Goal: Task Accomplishment & Management: Use online tool/utility

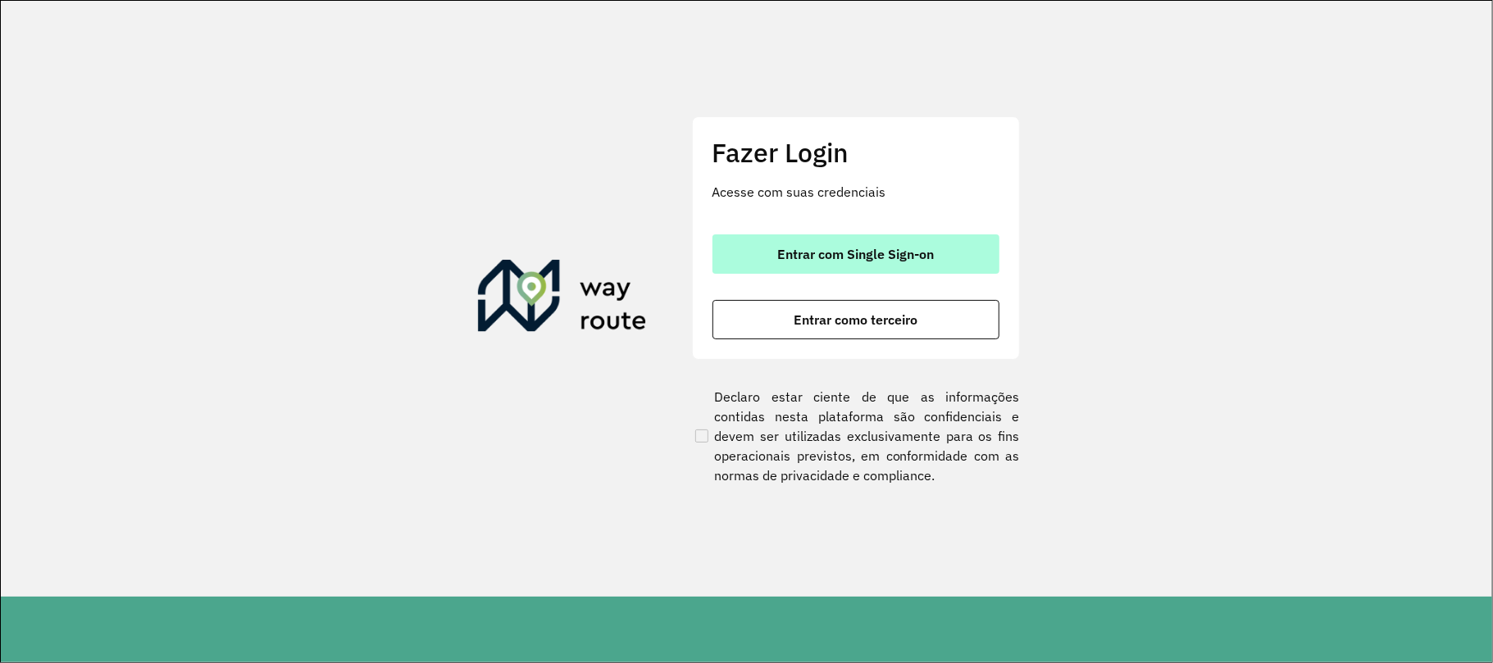
click at [753, 239] on button "Entrar com Single Sign-on" at bounding box center [855, 253] width 287 height 39
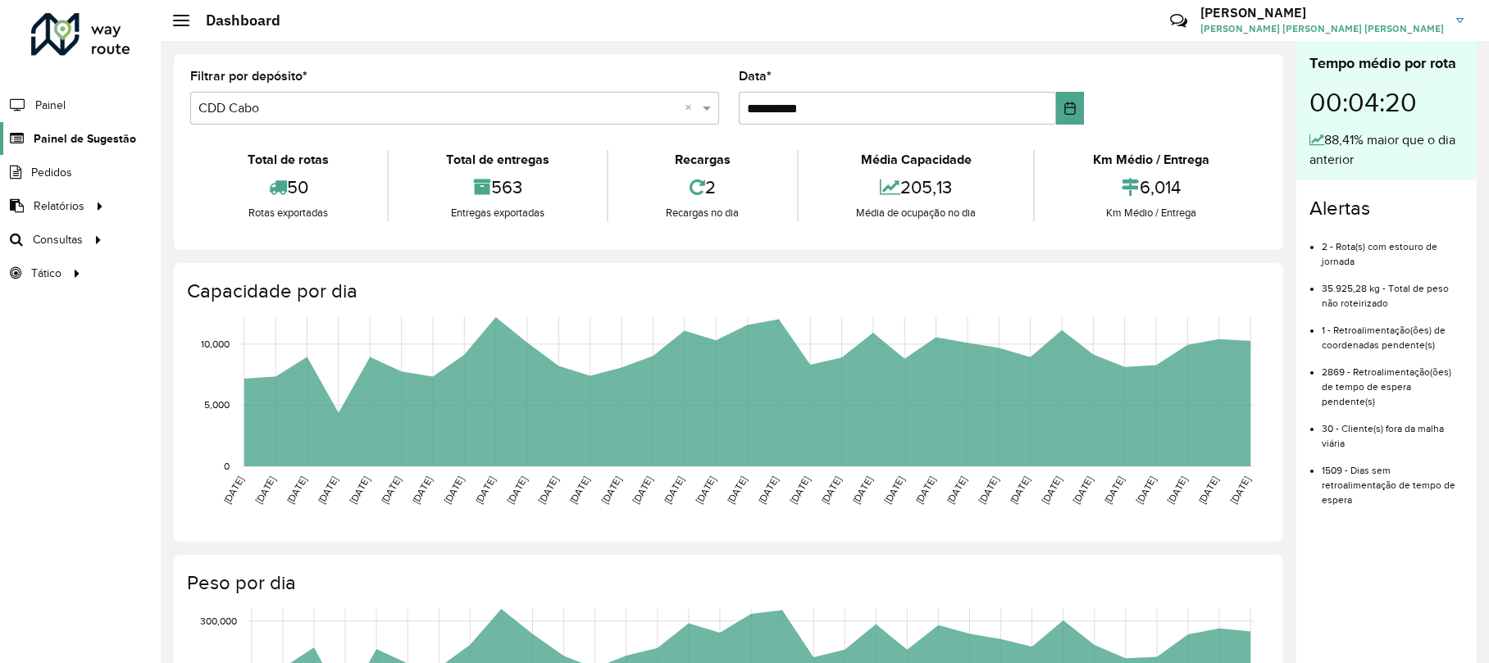
click at [63, 136] on span "Painel de Sugestão" at bounding box center [85, 138] width 102 height 17
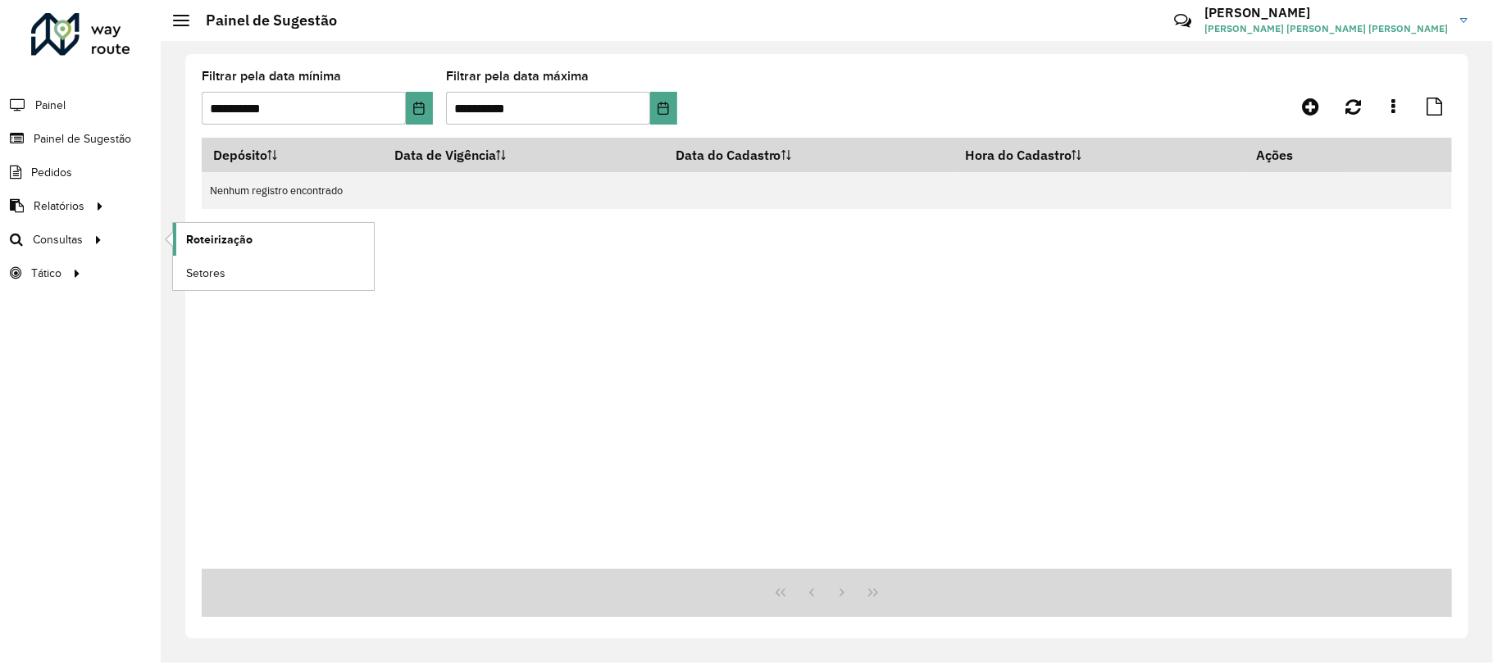
click at [240, 240] on span "Roteirização" at bounding box center [219, 239] width 66 height 17
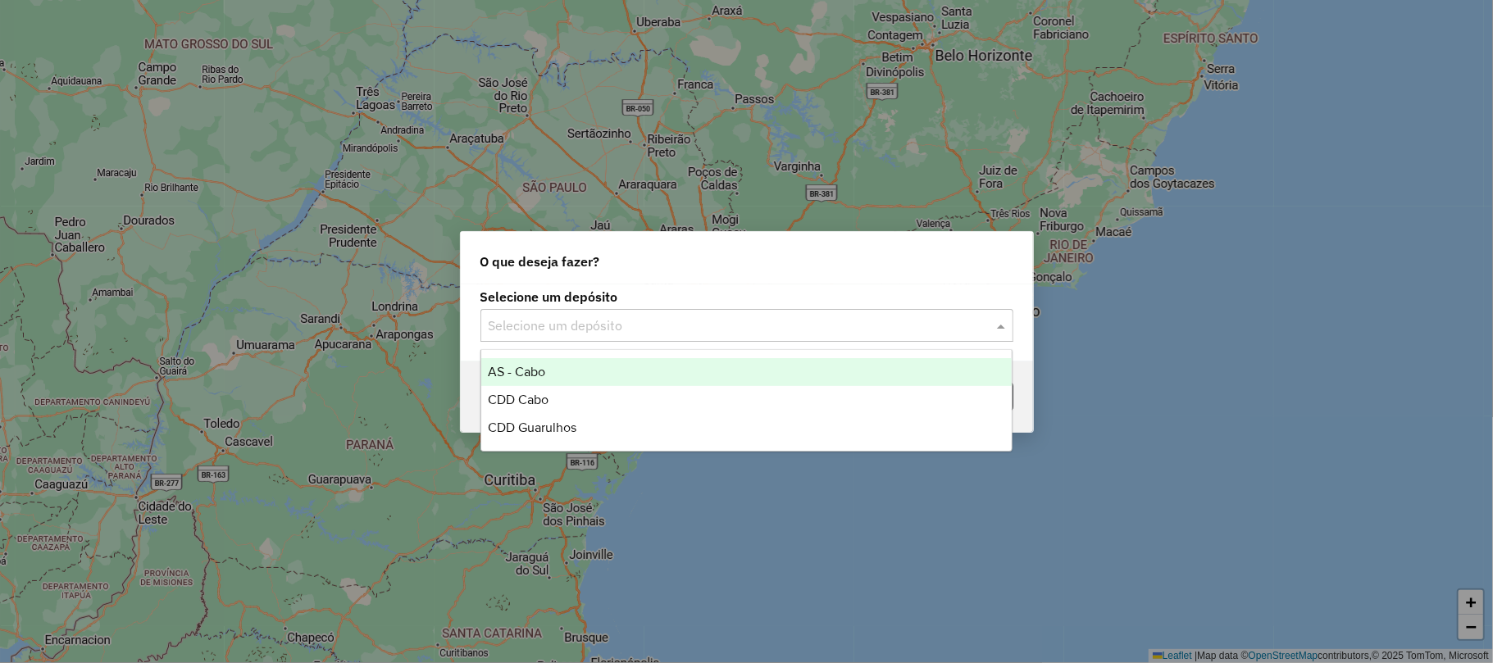
click at [618, 329] on input "text" at bounding box center [731, 326] width 484 height 20
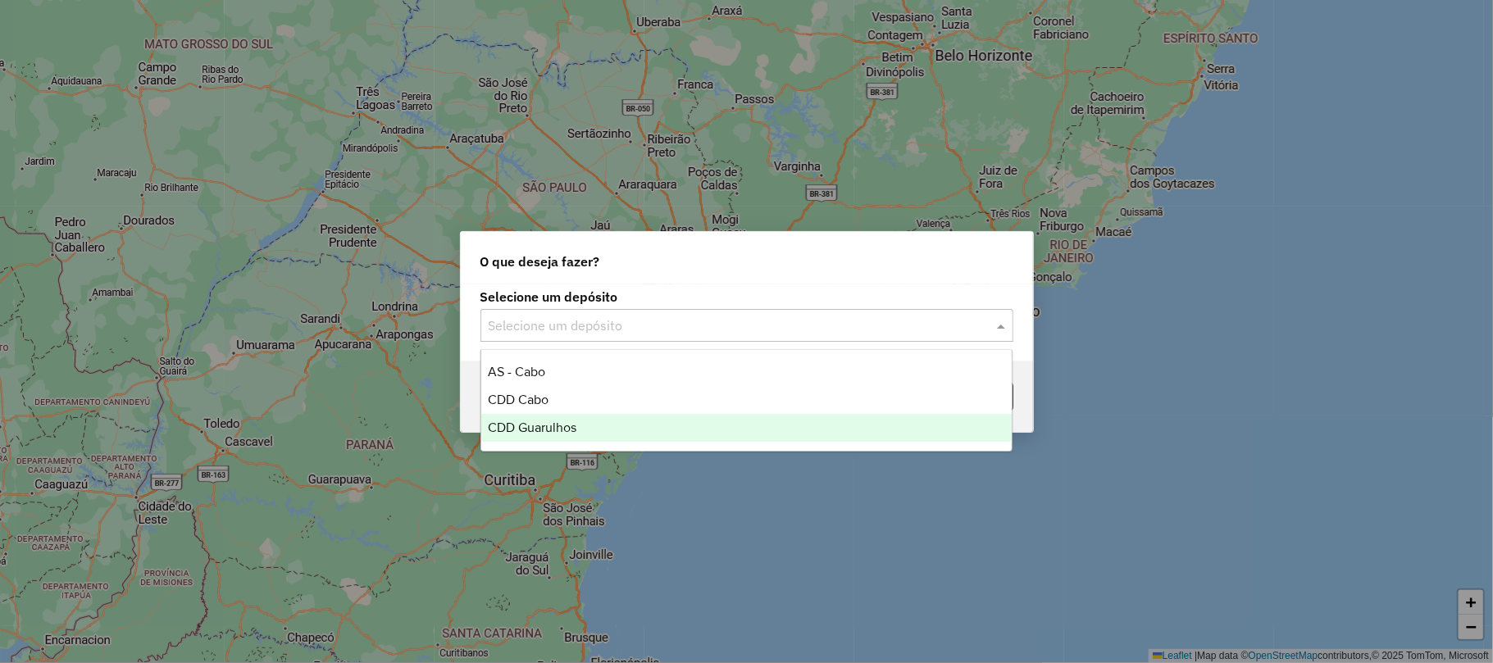
click at [578, 423] on div "CDD Guarulhos" at bounding box center [746, 428] width 530 height 28
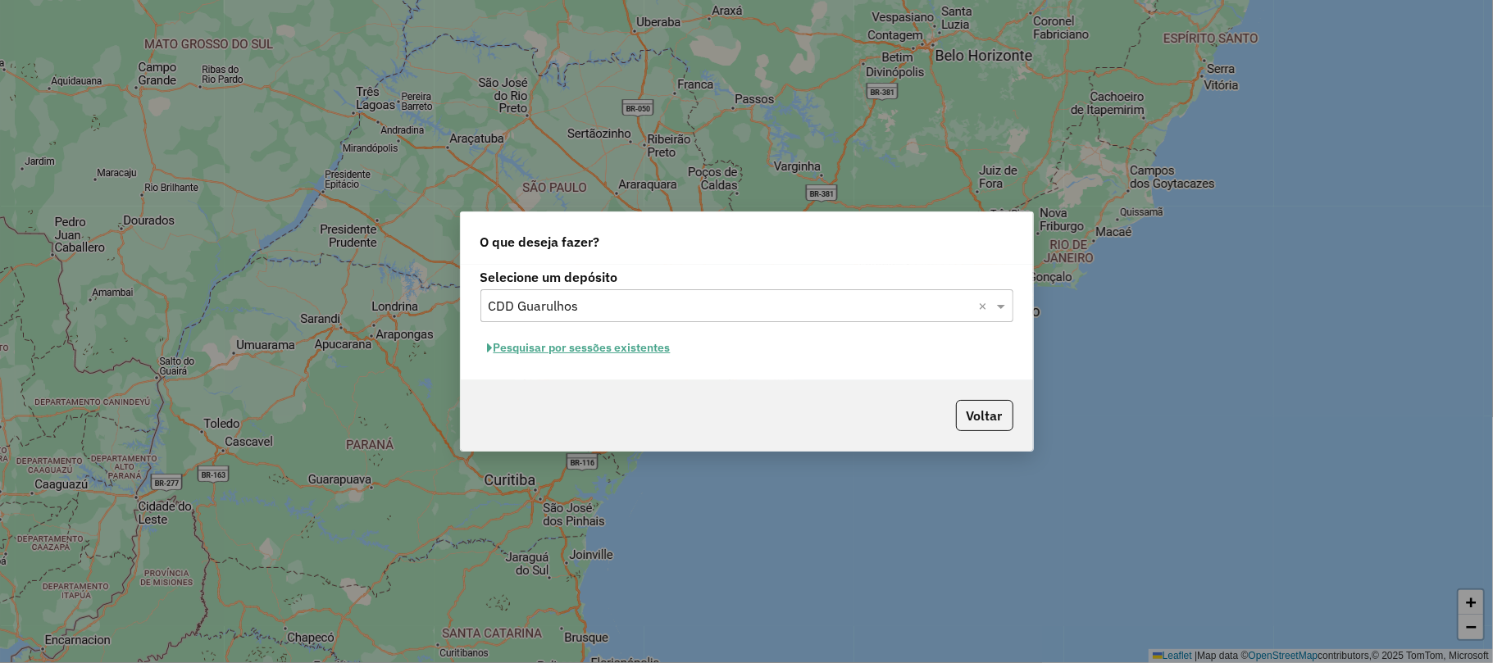
click at [594, 354] on button "Pesquisar por sessões existentes" at bounding box center [579, 347] width 198 height 25
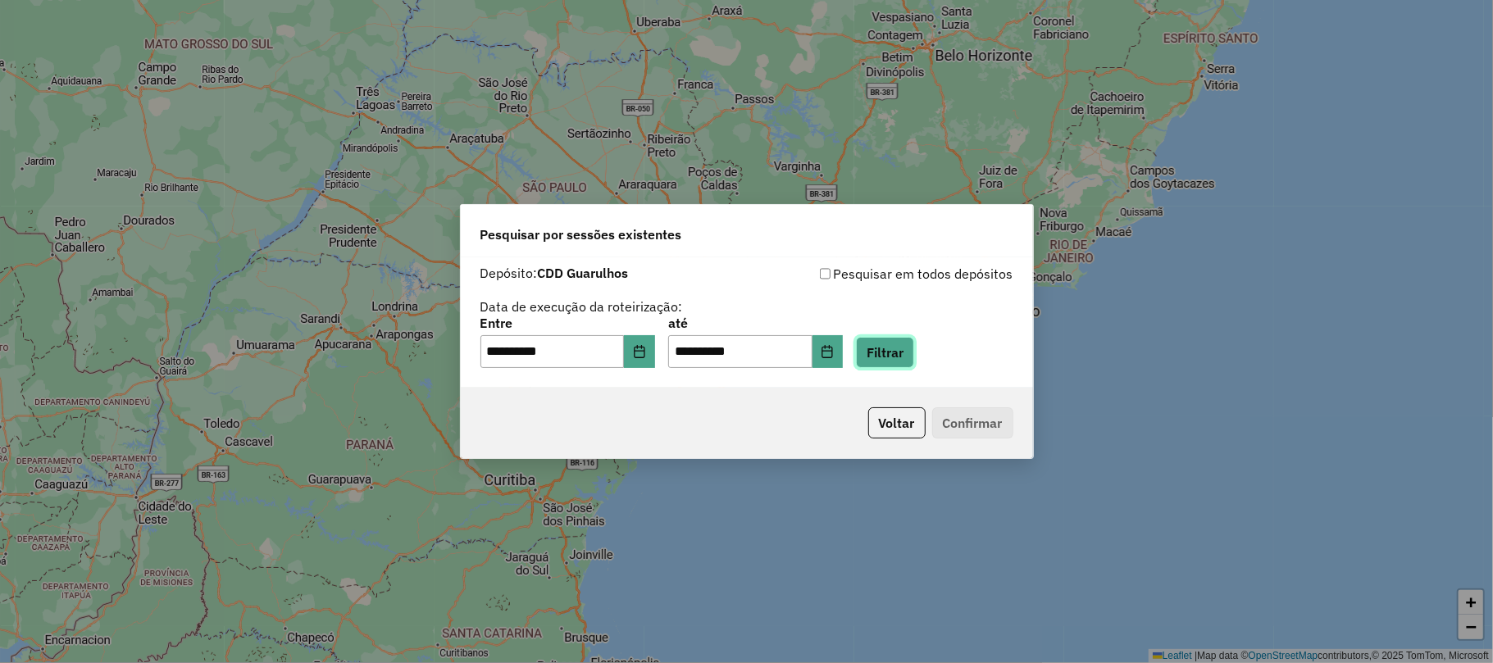
click at [914, 349] on button "Filtrar" at bounding box center [885, 352] width 58 height 31
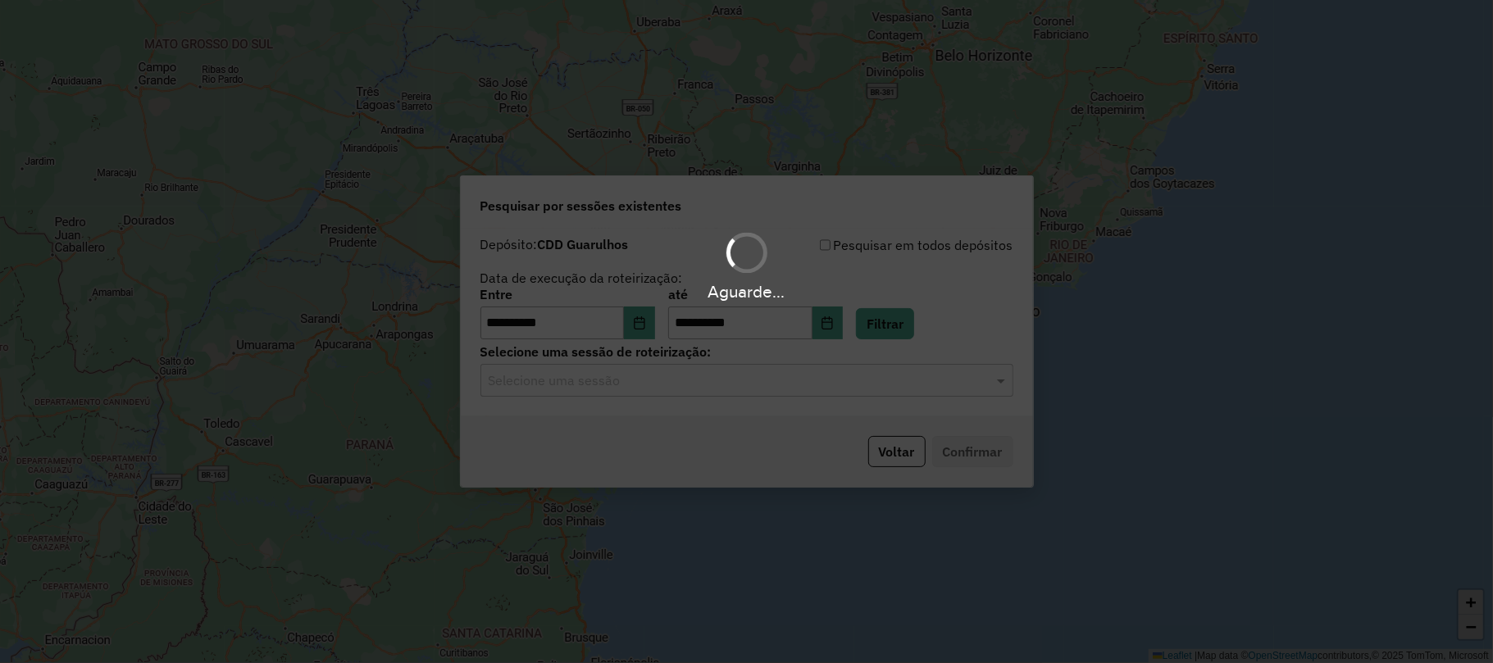
click at [708, 380] on input "text" at bounding box center [731, 381] width 484 height 20
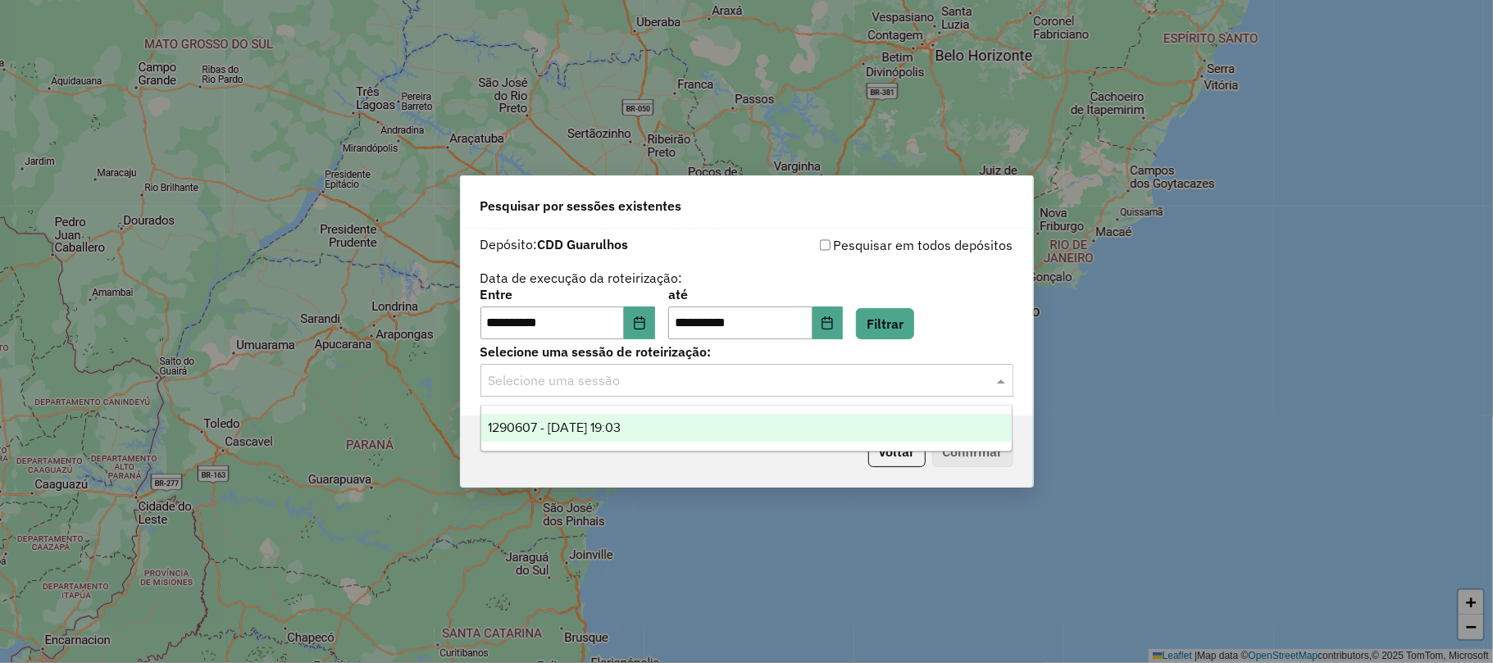
click at [608, 431] on span "1290607 - 08/10/2025 19:03" at bounding box center [554, 428] width 133 height 14
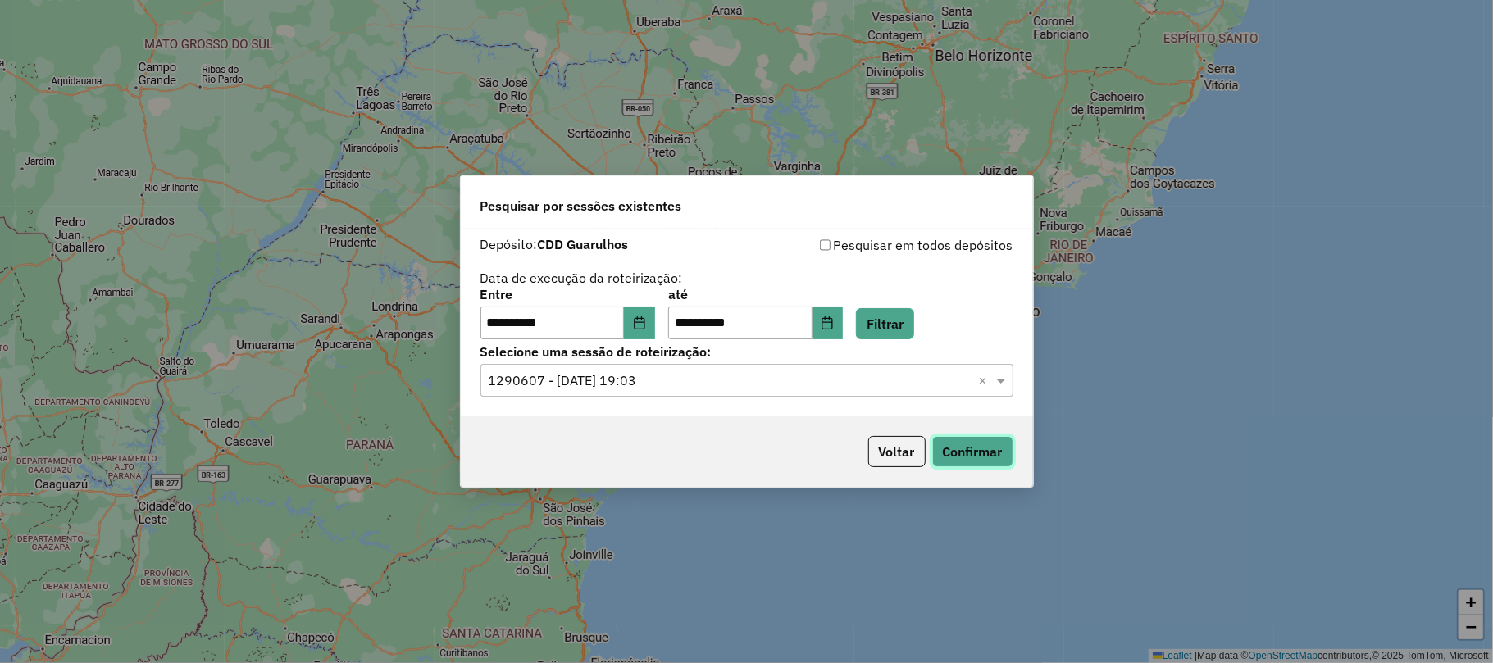
click at [959, 453] on button "Confirmar" at bounding box center [972, 451] width 81 height 31
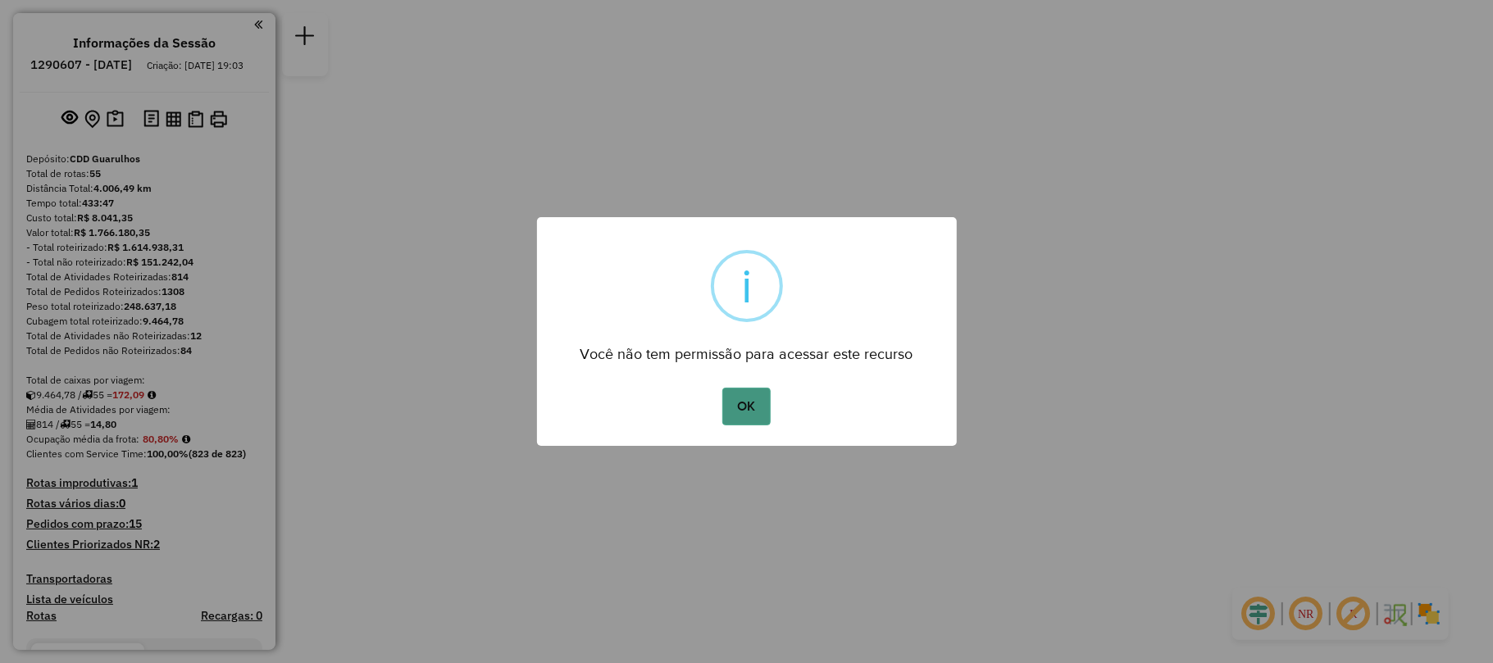
click at [755, 401] on button "OK" at bounding box center [746, 407] width 48 height 38
click at [766, 408] on button "OK" at bounding box center [746, 407] width 48 height 38
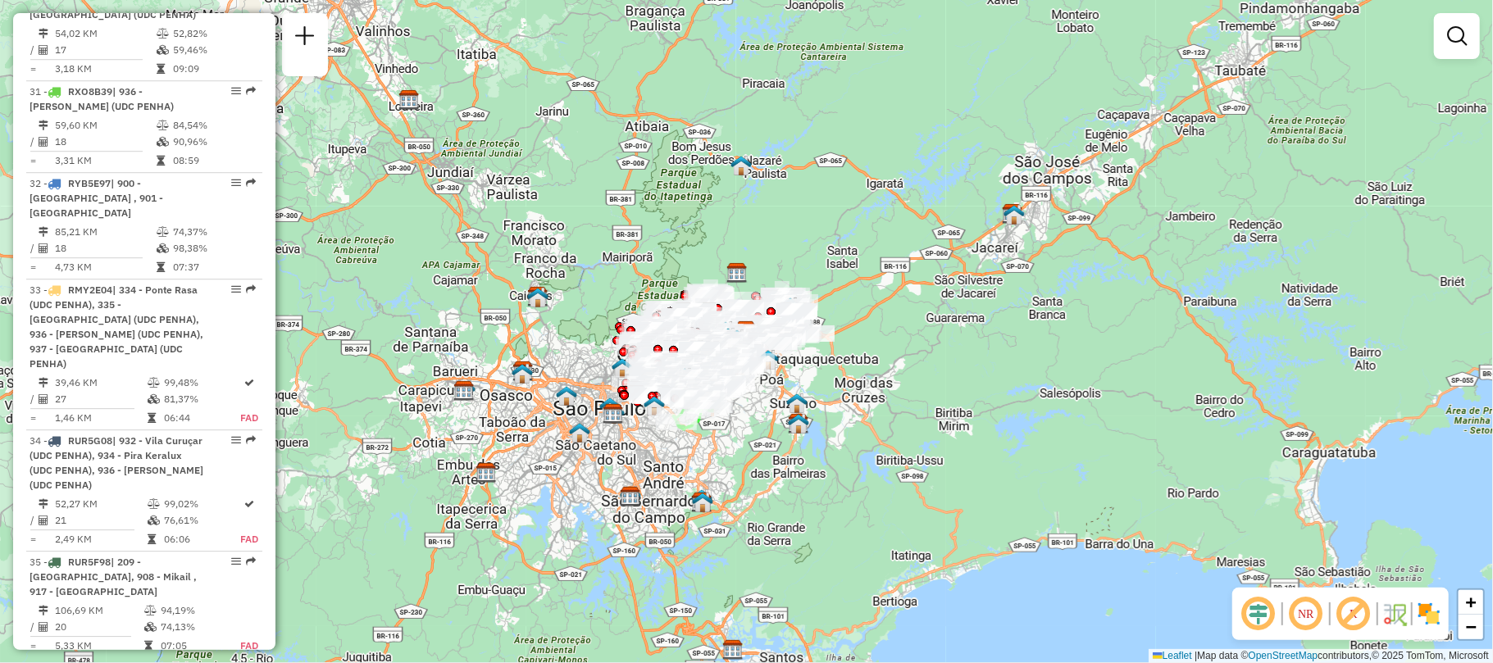
scroll to position [3743, 0]
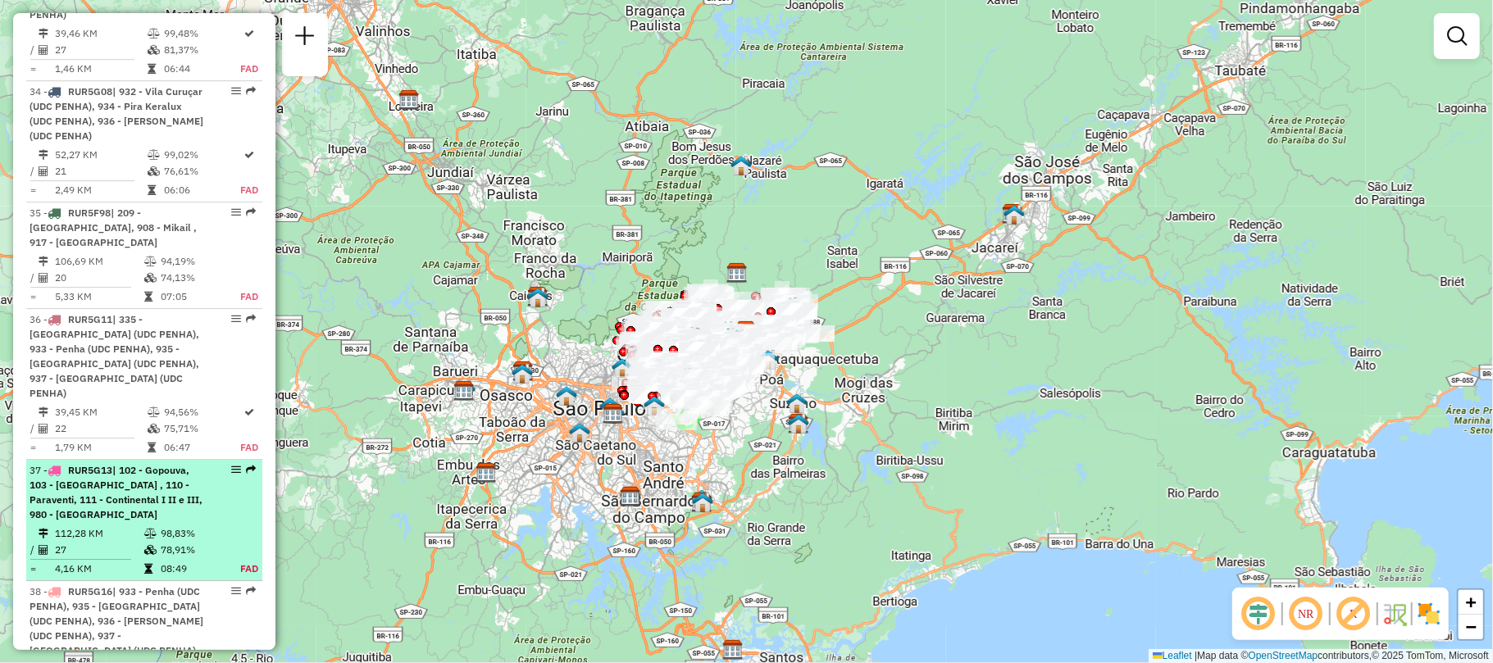
click at [123, 464] on span "| 102 - Gopouva, 103 - [GEOGRAPHIC_DATA] , 110 - Paraventi, 111 - Continental I…" at bounding box center [116, 492] width 173 height 57
select select "**********"
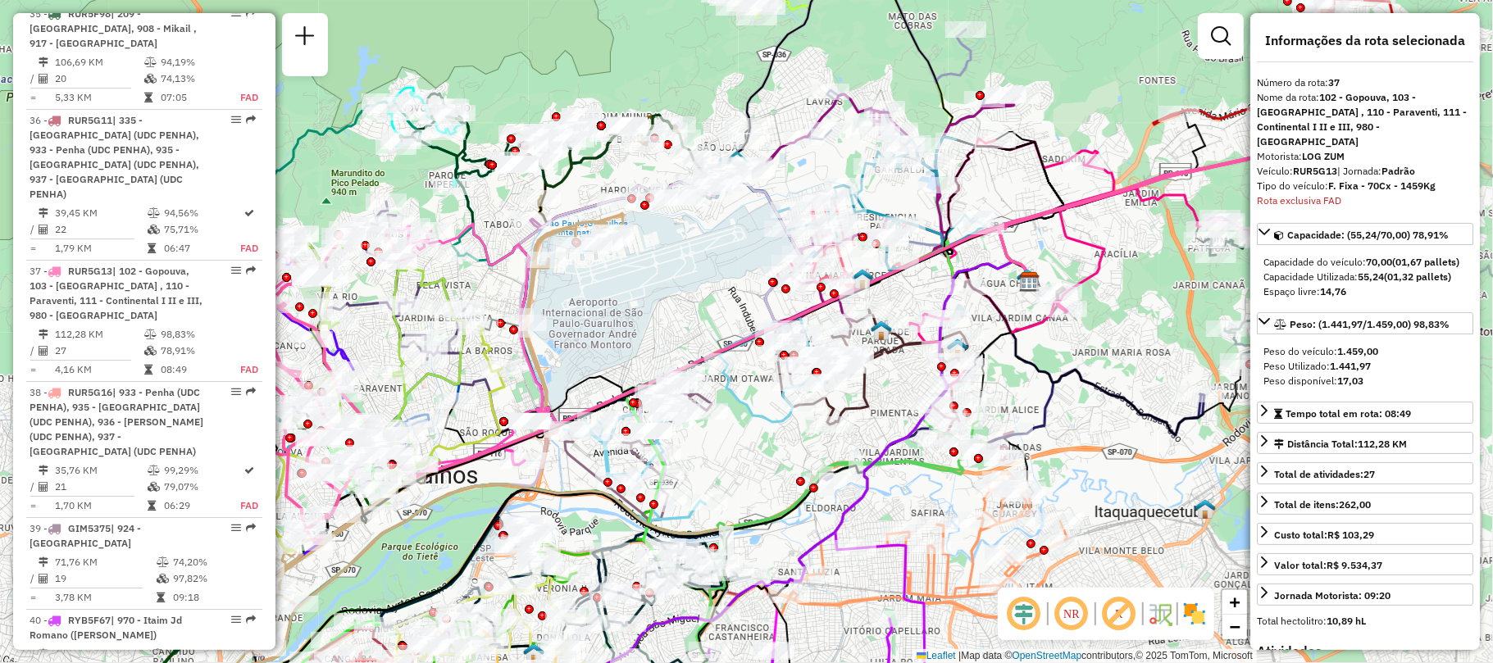
scroll to position [4052, 0]
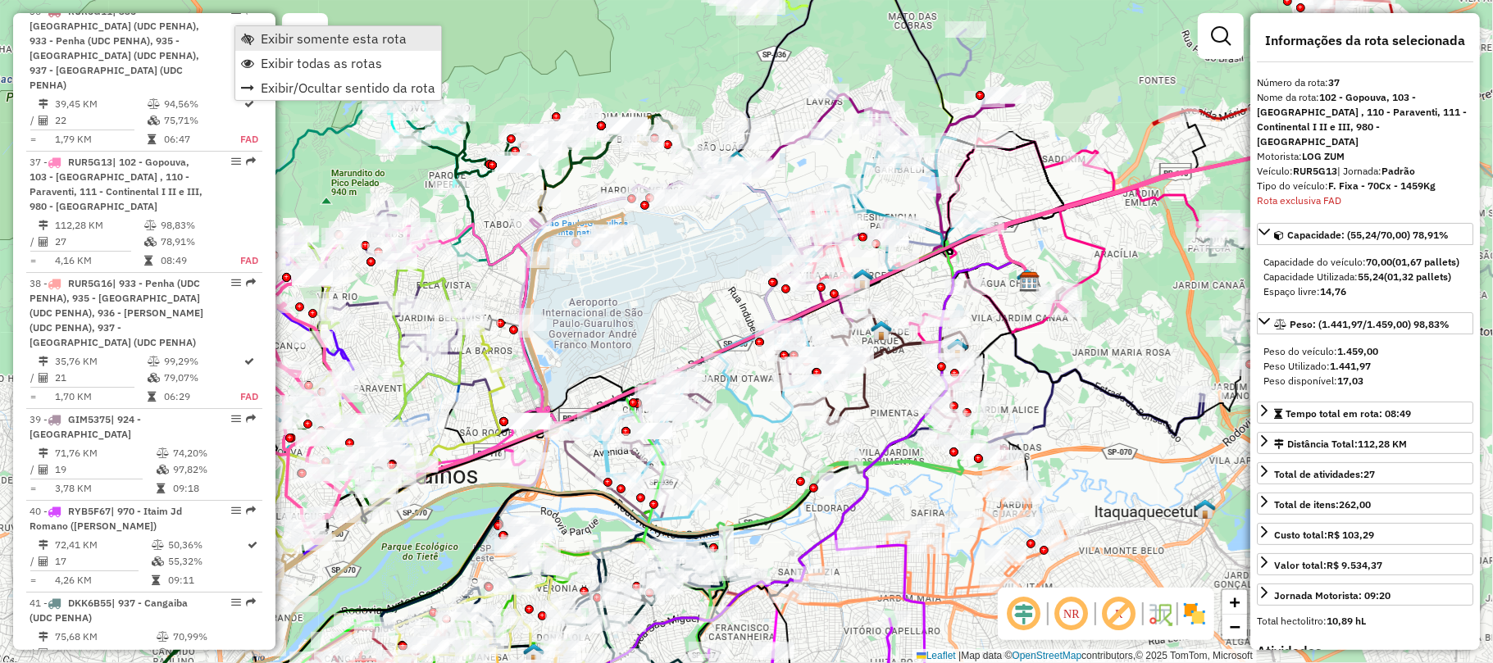
click at [296, 37] on span "Exibir somente esta rota" at bounding box center [334, 38] width 146 height 13
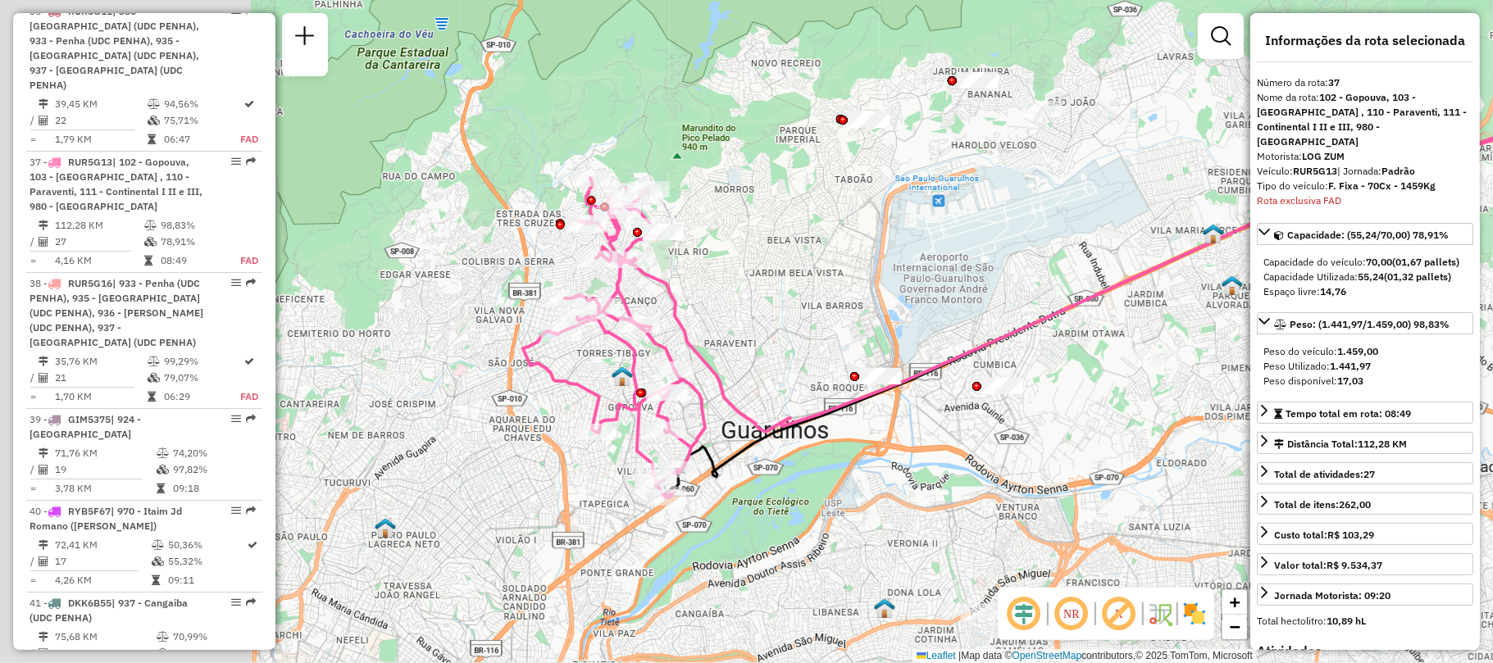
drag, startPoint x: 515, startPoint y: 293, endPoint x: 866, endPoint y: 248, distance: 353.8
click at [866, 248] on div "Janela de atendimento Grade de atendimento Capacidade Transportadoras Veículos …" at bounding box center [746, 331] width 1493 height 663
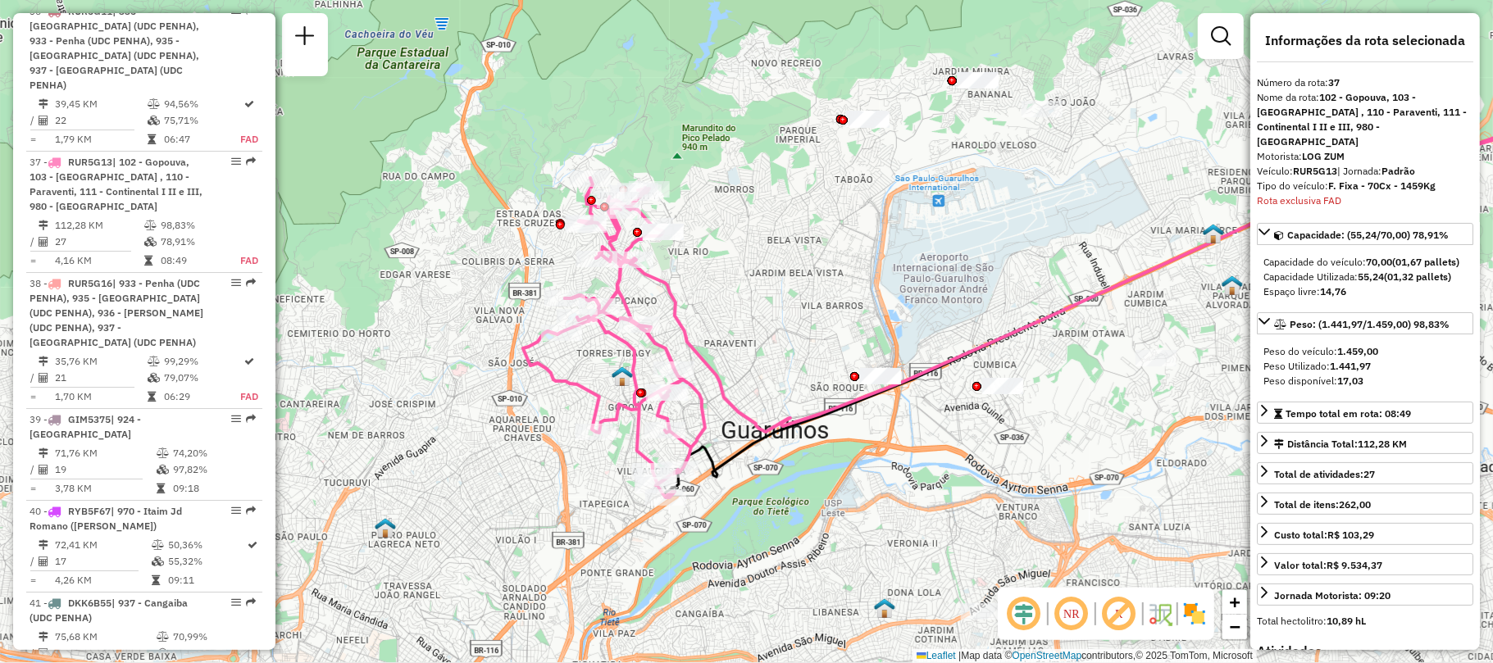
click at [1186, 615] on img at bounding box center [1194, 614] width 26 height 26
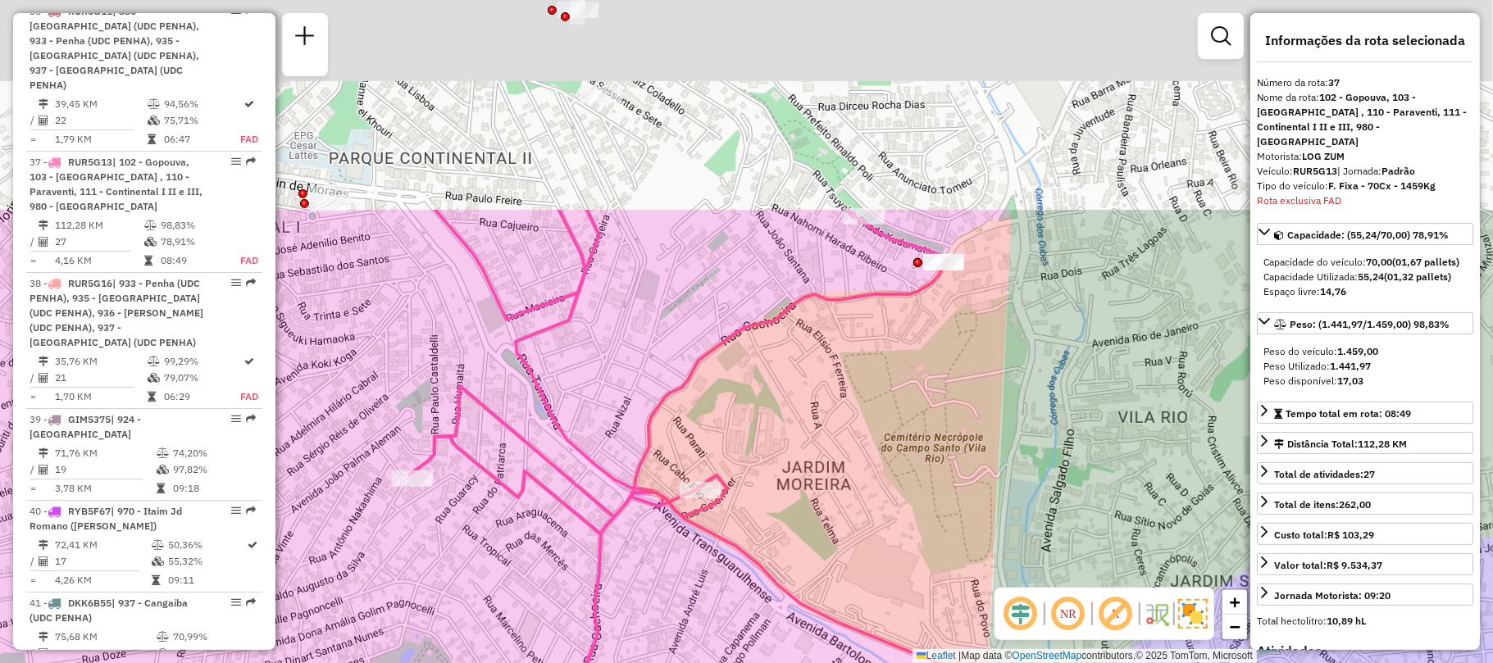
drag, startPoint x: 776, startPoint y: 165, endPoint x: 794, endPoint y: 451, distance: 286.7
click at [794, 451] on div "Janela de atendimento Grade de atendimento Capacidade Transportadoras Veículos …" at bounding box center [746, 331] width 1493 height 663
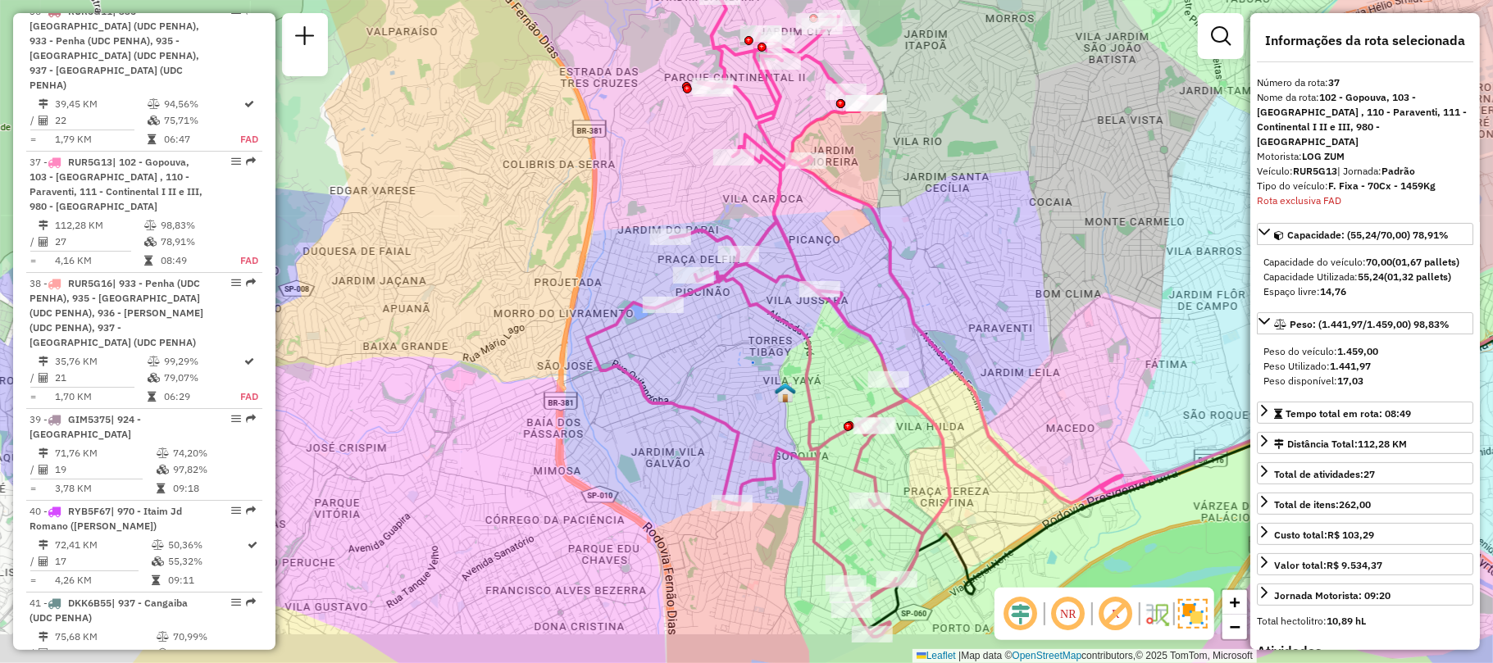
drag, startPoint x: 777, startPoint y: 359, endPoint x: 713, endPoint y: 237, distance: 137.9
click at [715, 241] on div "Janela de atendimento Grade de atendimento Capacidade Transportadoras Veículos …" at bounding box center [746, 331] width 1493 height 663
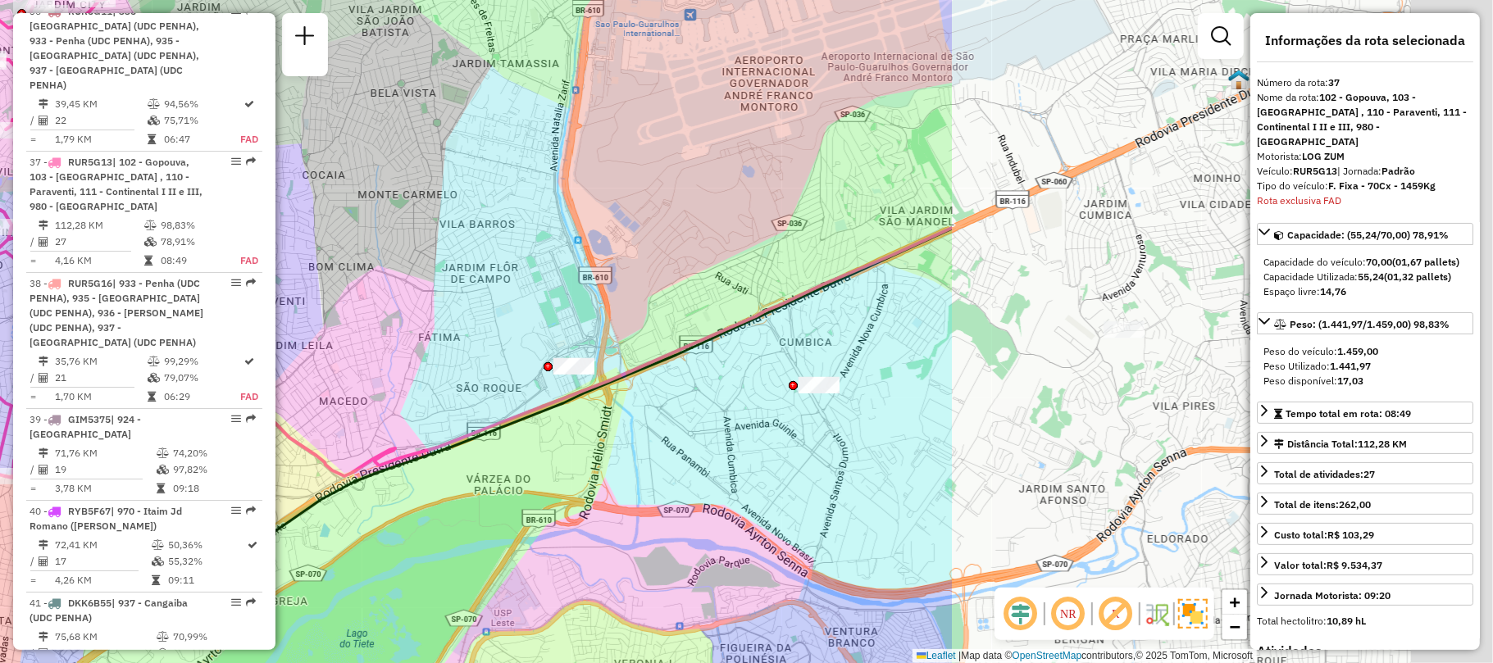
drag, startPoint x: 1118, startPoint y: 316, endPoint x: 428, endPoint y: 372, distance: 692.6
click at [428, 372] on div "Janela de atendimento Grade de atendimento Capacidade Transportadoras Veículos …" at bounding box center [746, 331] width 1493 height 663
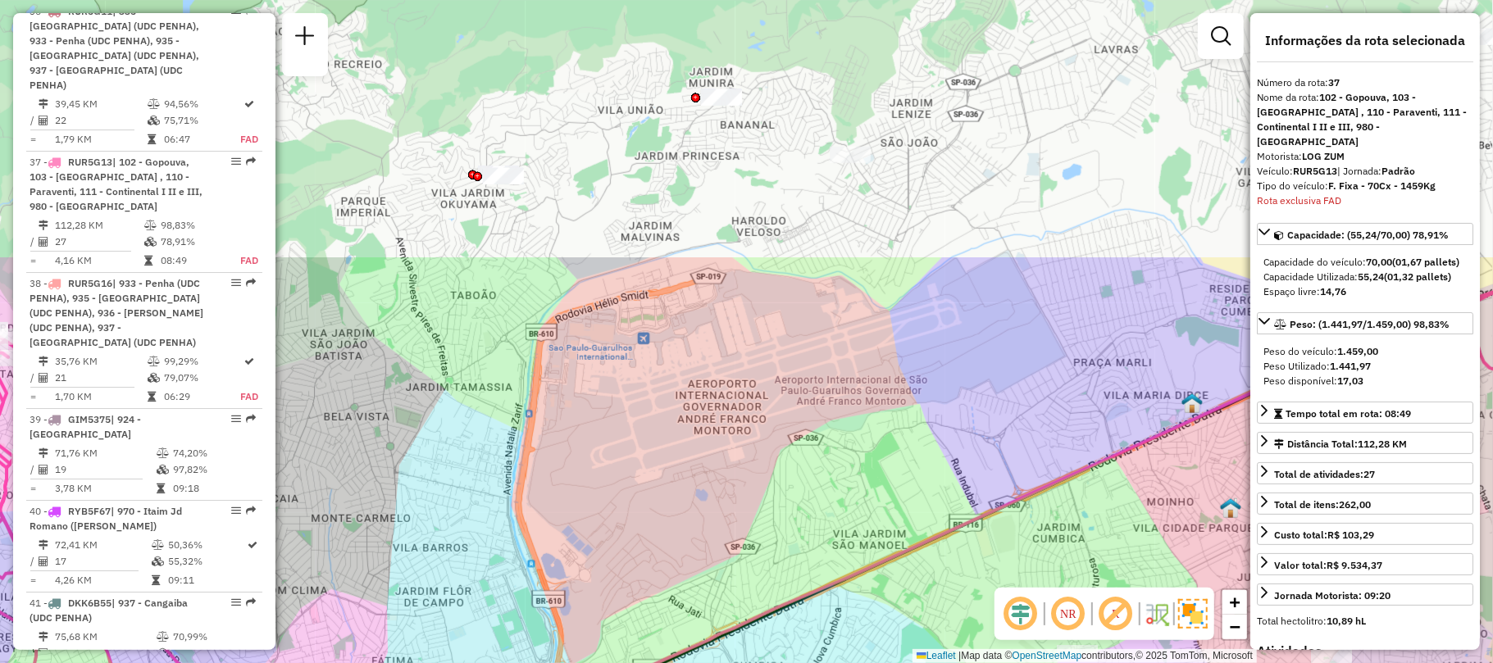
drag, startPoint x: 776, startPoint y: 257, endPoint x: 749, endPoint y: 614, distance: 357.7
click at [749, 614] on div "Janela de atendimento Grade de atendimento Capacidade Transportadoras Veículos …" at bounding box center [746, 331] width 1493 height 663
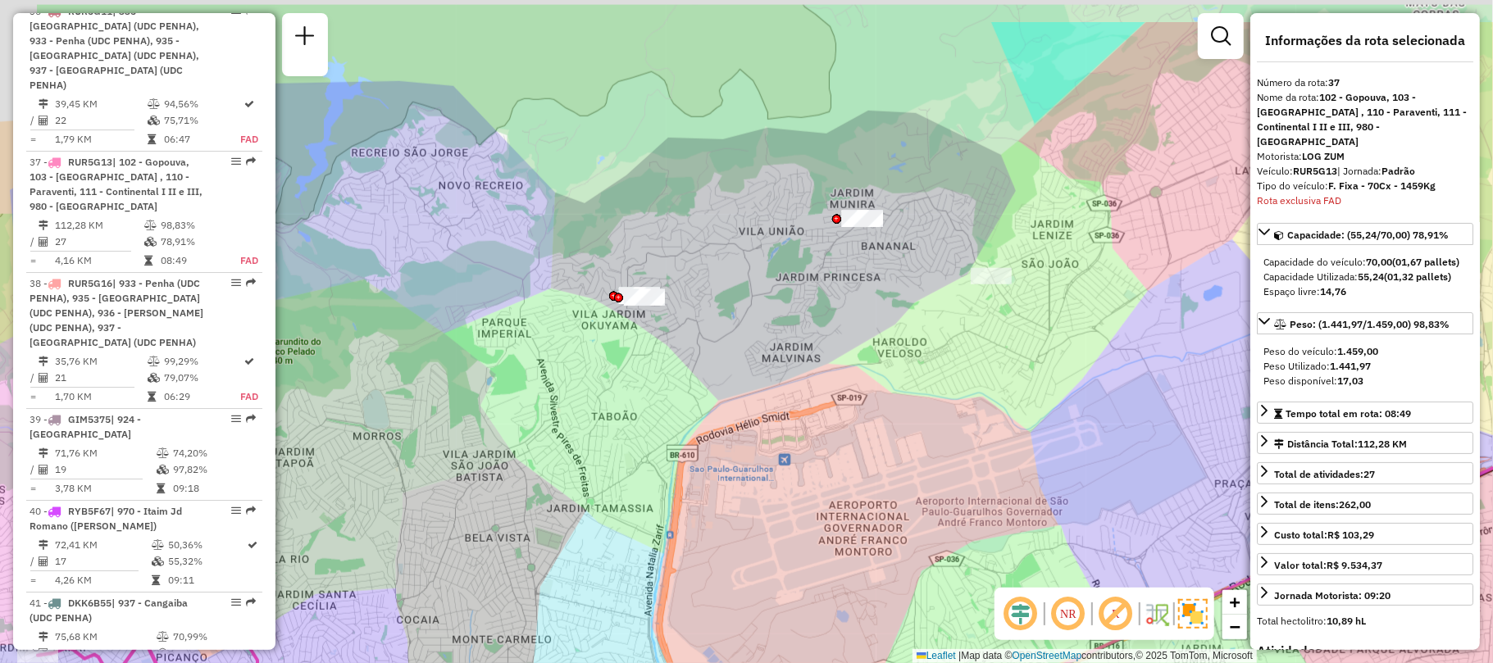
drag, startPoint x: 749, startPoint y: 379, endPoint x: 879, endPoint y: 444, distance: 145.2
click at [879, 444] on div "Janela de atendimento Grade de atendimento Capacidade Transportadoras Veículos …" at bounding box center [746, 331] width 1493 height 663
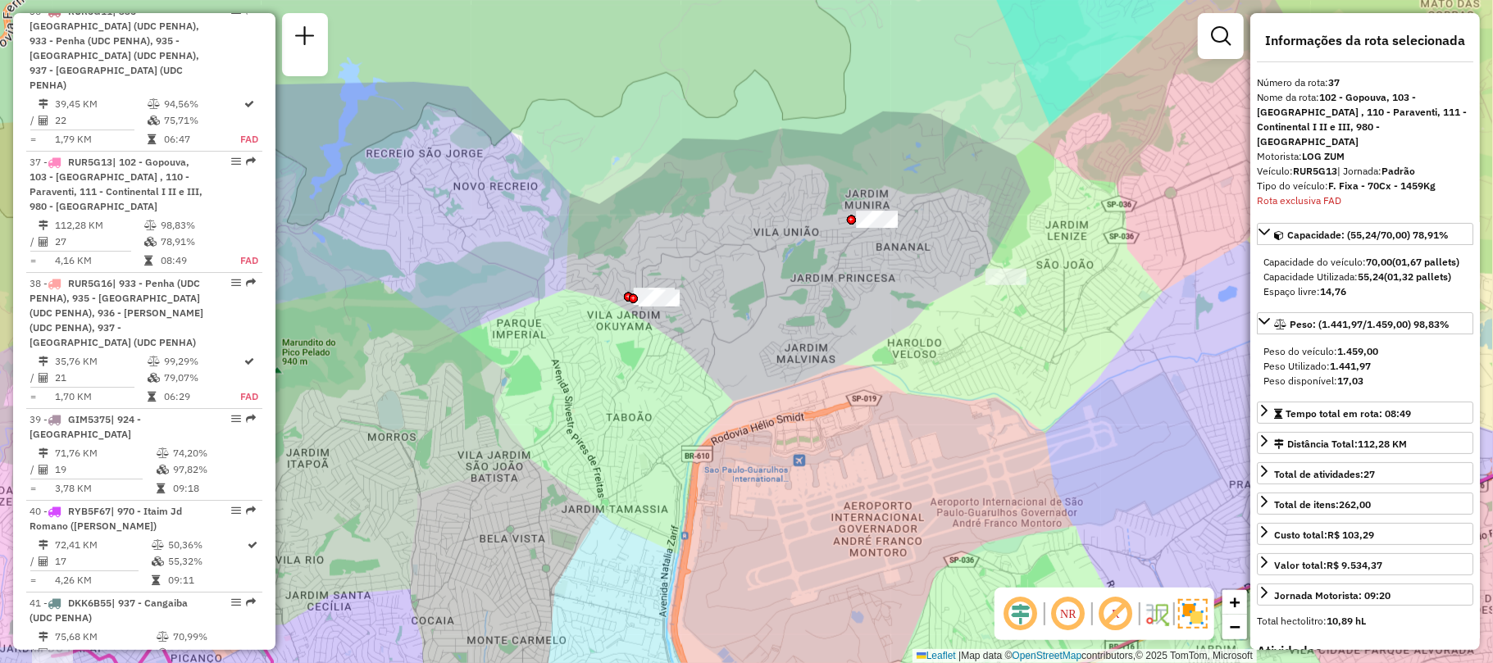
click at [1067, 630] on em at bounding box center [1068, 613] width 39 height 39
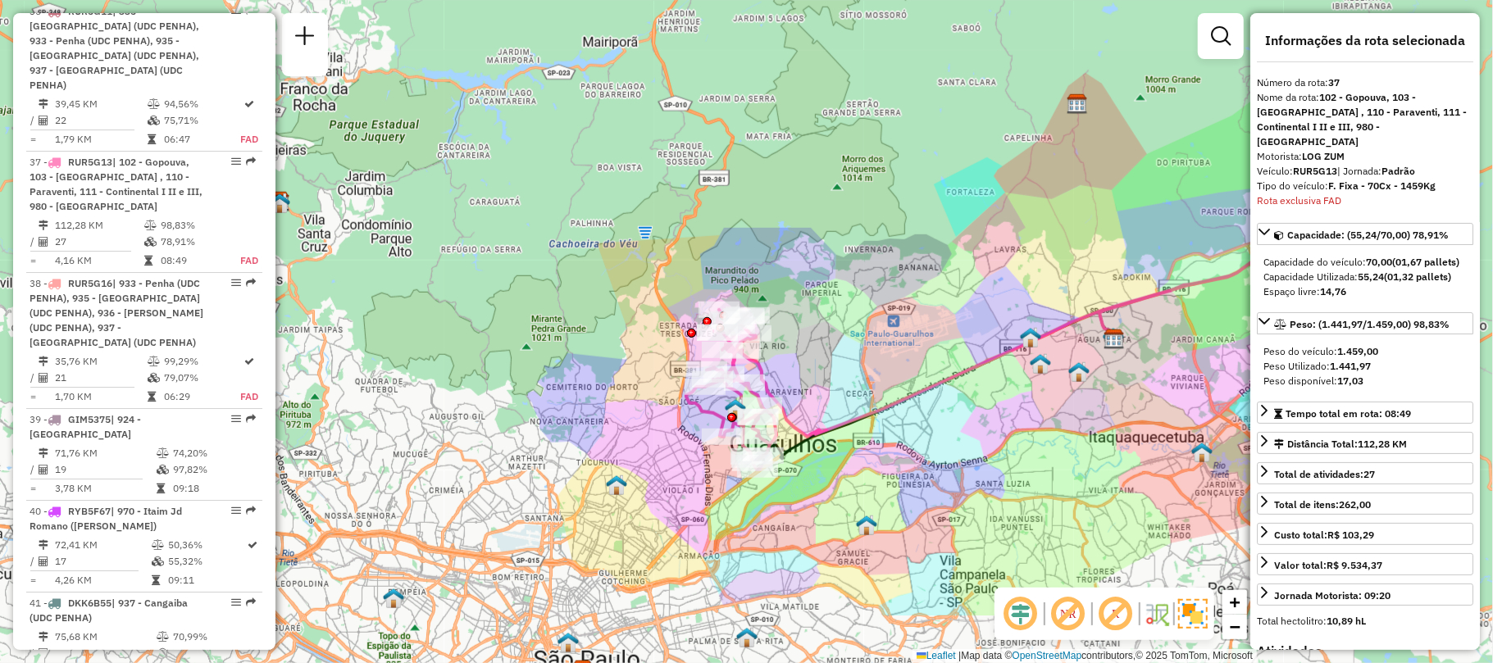
drag, startPoint x: 881, startPoint y: 403, endPoint x: 862, endPoint y: 290, distance: 114.6
click at [863, 292] on div "Janela de atendimento Grade de atendimento Capacidade Transportadoras Veículos …" at bounding box center [746, 331] width 1493 height 663
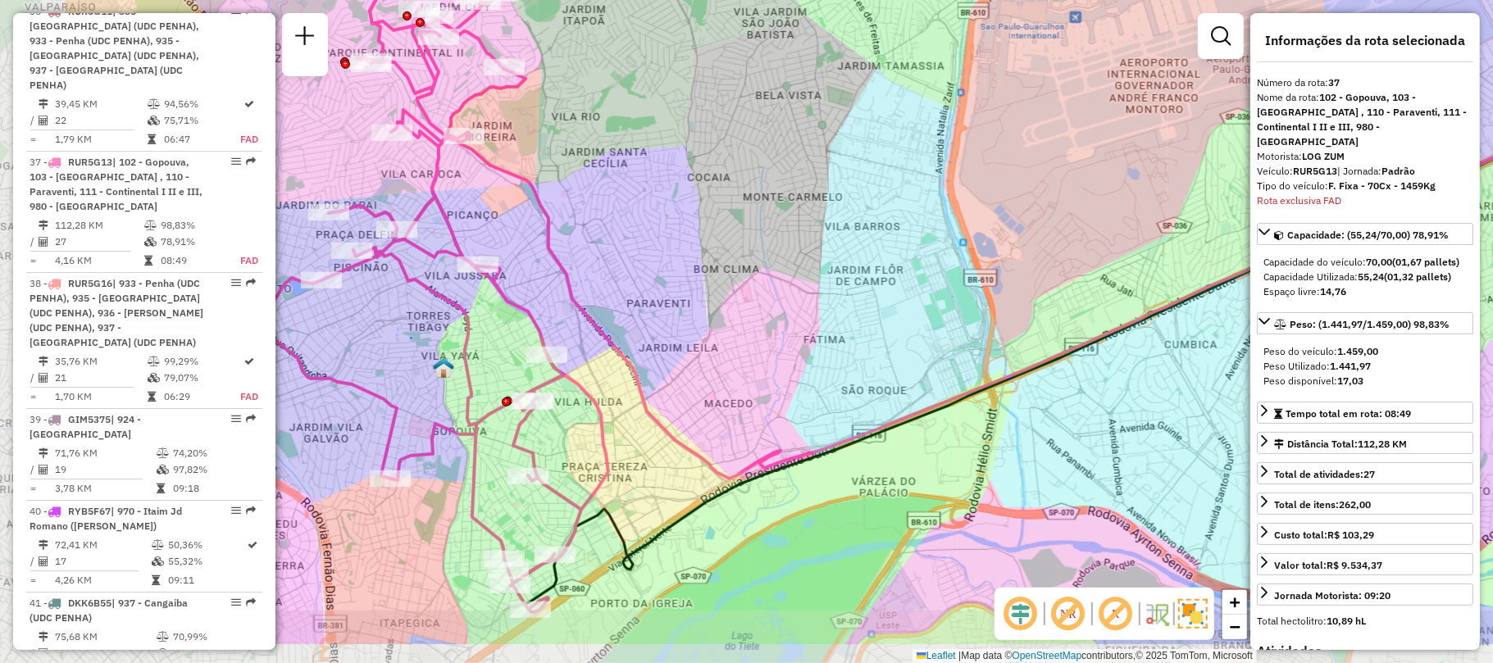
drag, startPoint x: 623, startPoint y: 323, endPoint x: 849, endPoint y: 234, distance: 243.3
click at [849, 234] on div "Janela de atendimento Grade de atendimento Capacidade Transportadoras Veículos …" at bounding box center [746, 331] width 1493 height 663
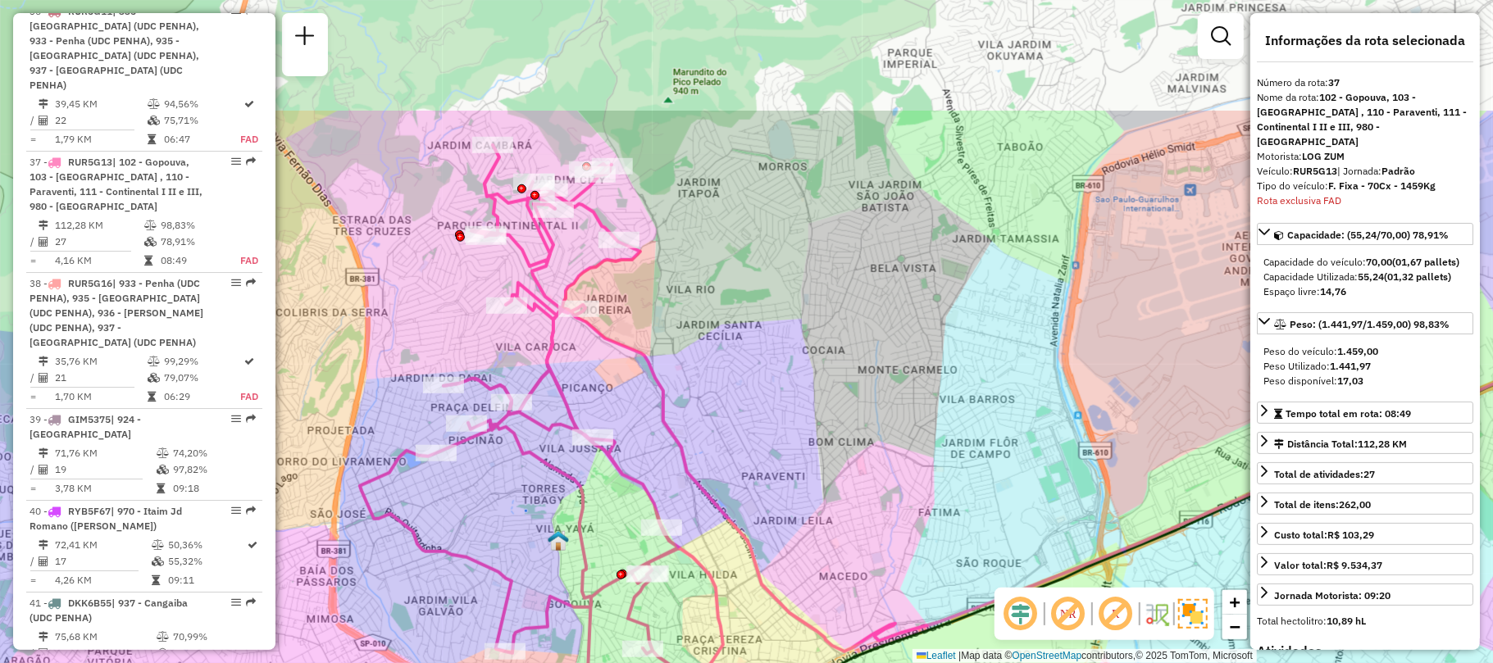
drag, startPoint x: 557, startPoint y: 261, endPoint x: 653, endPoint y: 441, distance: 204.3
click at [653, 441] on div "Janela de atendimento Grade de atendimento Capacidade Transportadoras Veículos …" at bounding box center [746, 331] width 1493 height 663
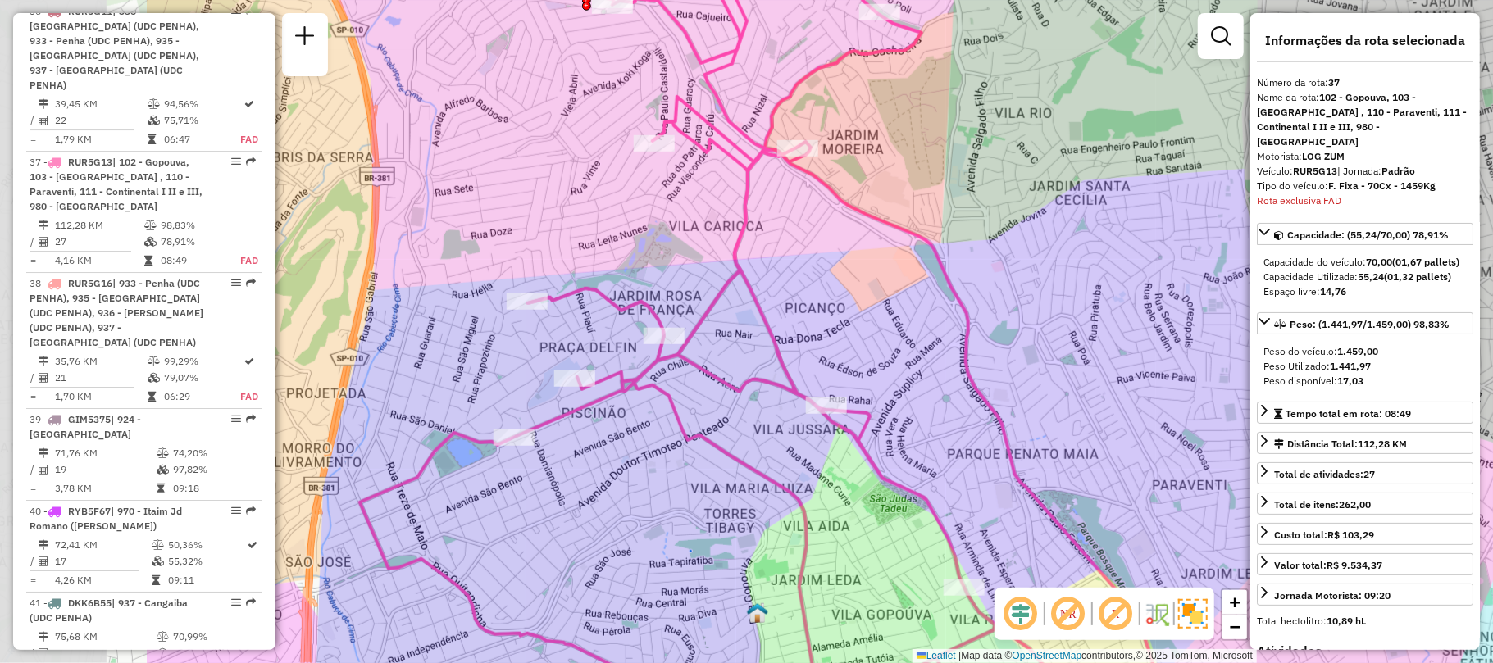
drag, startPoint x: 639, startPoint y: 418, endPoint x: 938, endPoint y: 380, distance: 300.8
click at [938, 380] on div "Janela de atendimento Grade de atendimento Capacidade Transportadoras Veículos …" at bounding box center [746, 331] width 1493 height 663
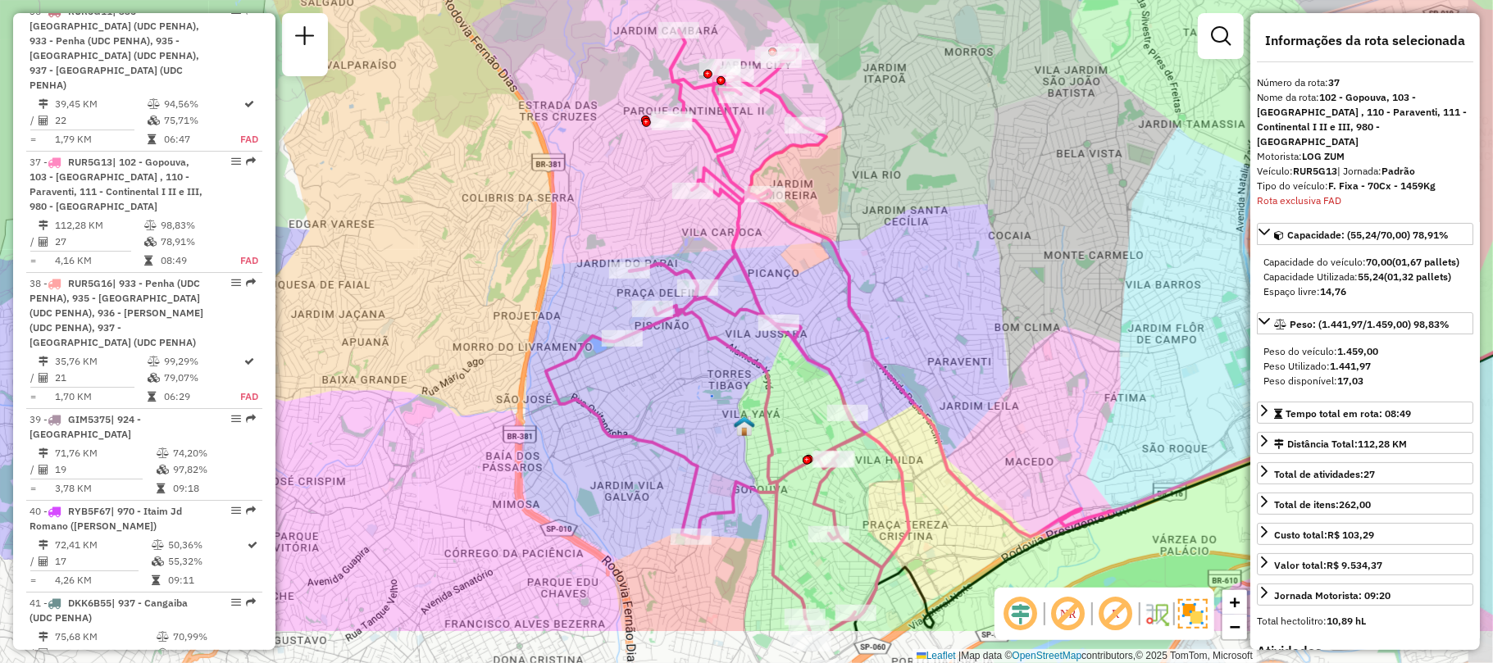
drag, startPoint x: 807, startPoint y: 487, endPoint x: 769, endPoint y: 381, distance: 112.3
click at [769, 381] on icon at bounding box center [727, 330] width 363 height 601
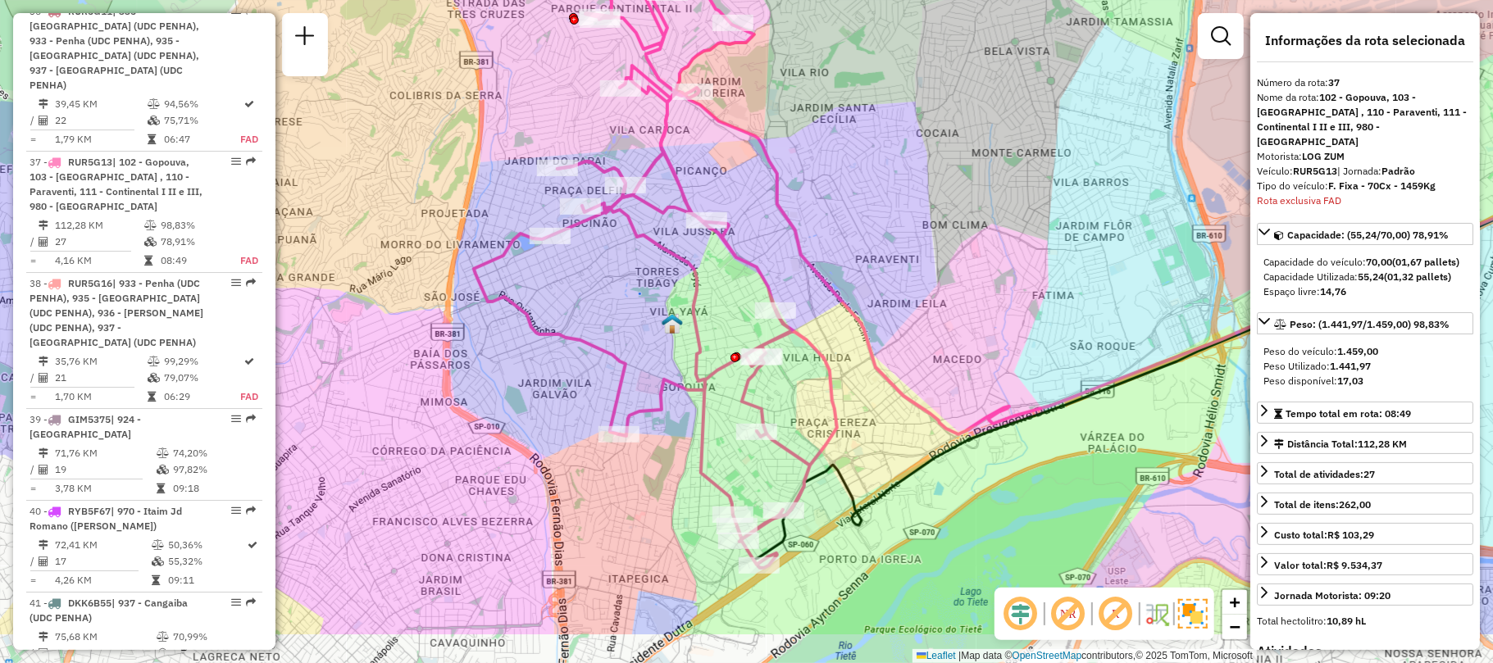
drag, startPoint x: 726, startPoint y: 467, endPoint x: 640, endPoint y: 355, distance: 141.0
click at [644, 362] on icon at bounding box center [655, 248] width 363 height 640
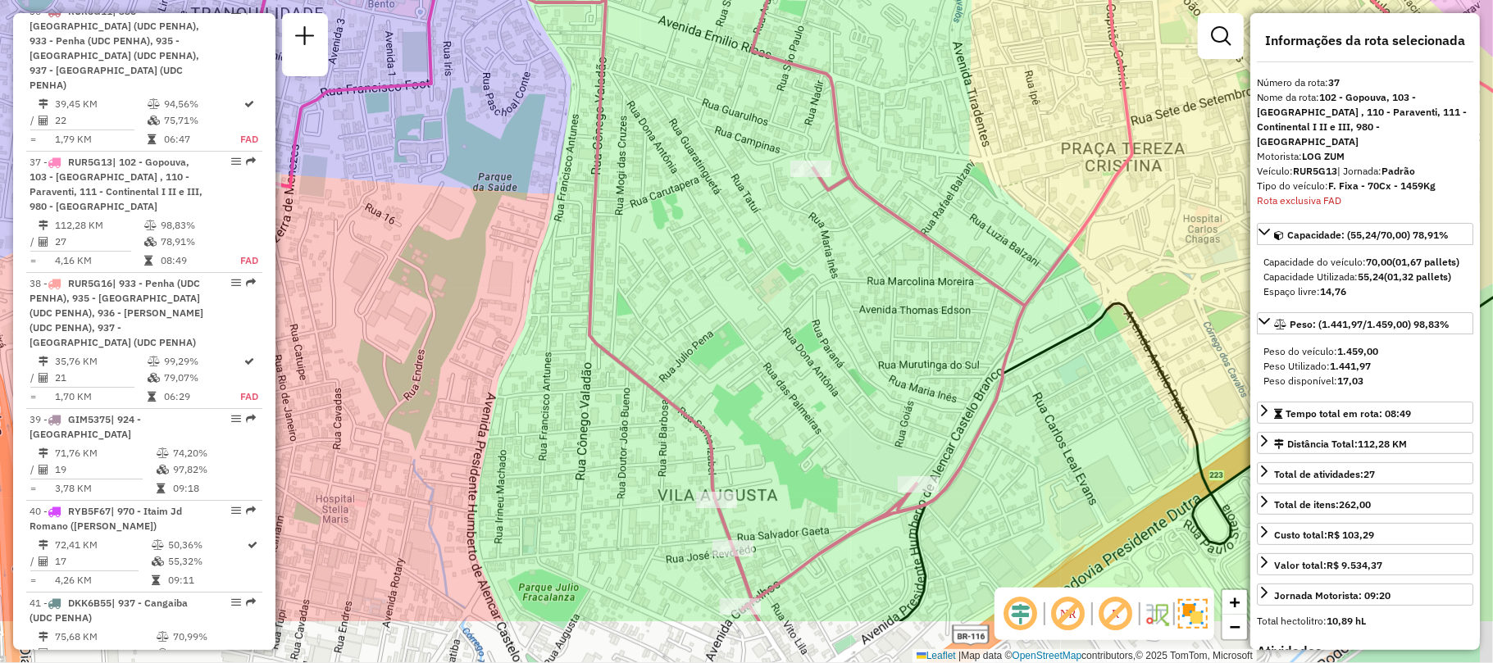
drag, startPoint x: 779, startPoint y: 430, endPoint x: 739, endPoint y: 280, distance: 155.3
click at [742, 283] on div "Janela de atendimento Grade de atendimento Capacidade Transportadoras Veículos …" at bounding box center [746, 331] width 1493 height 663
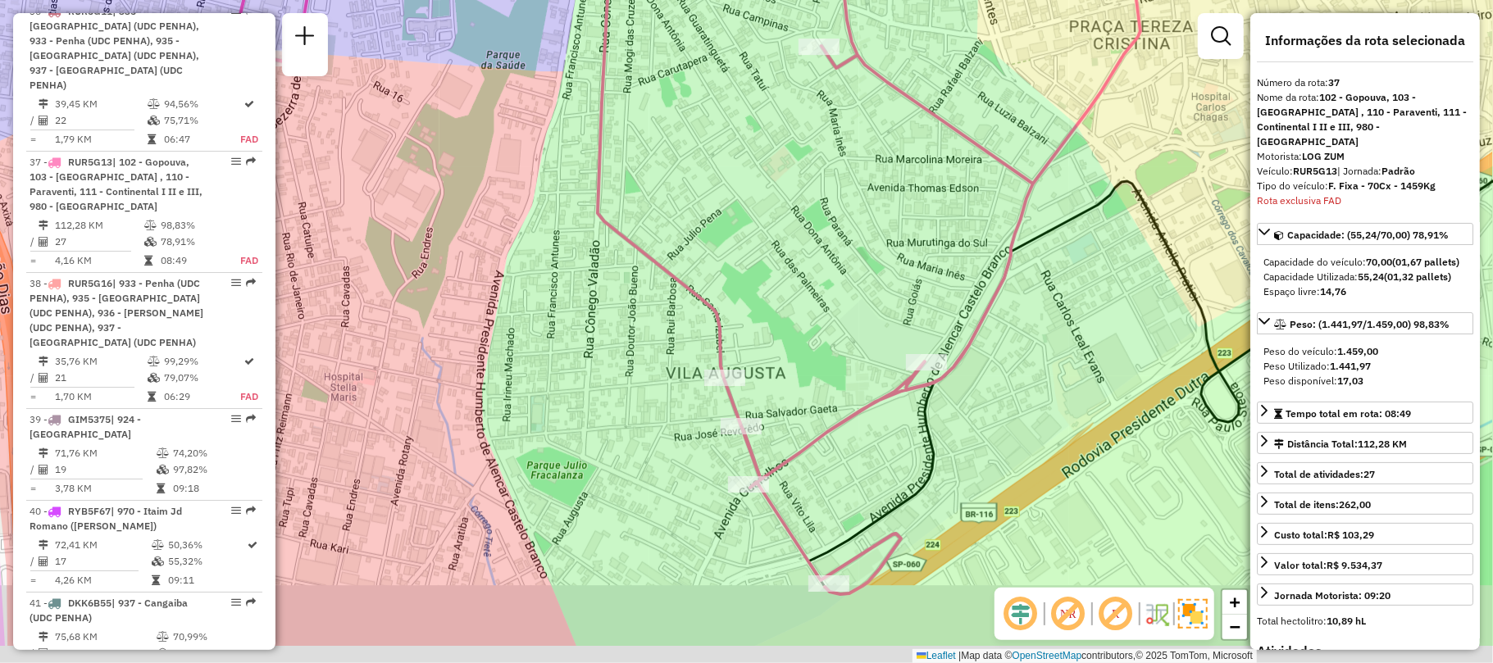
drag, startPoint x: 752, startPoint y: 412, endPoint x: 817, endPoint y: 207, distance: 215.0
click at [814, 198] on div "Janela de atendimento Grade de atendimento Capacidade Transportadoras Veículos …" at bounding box center [746, 331] width 1493 height 663
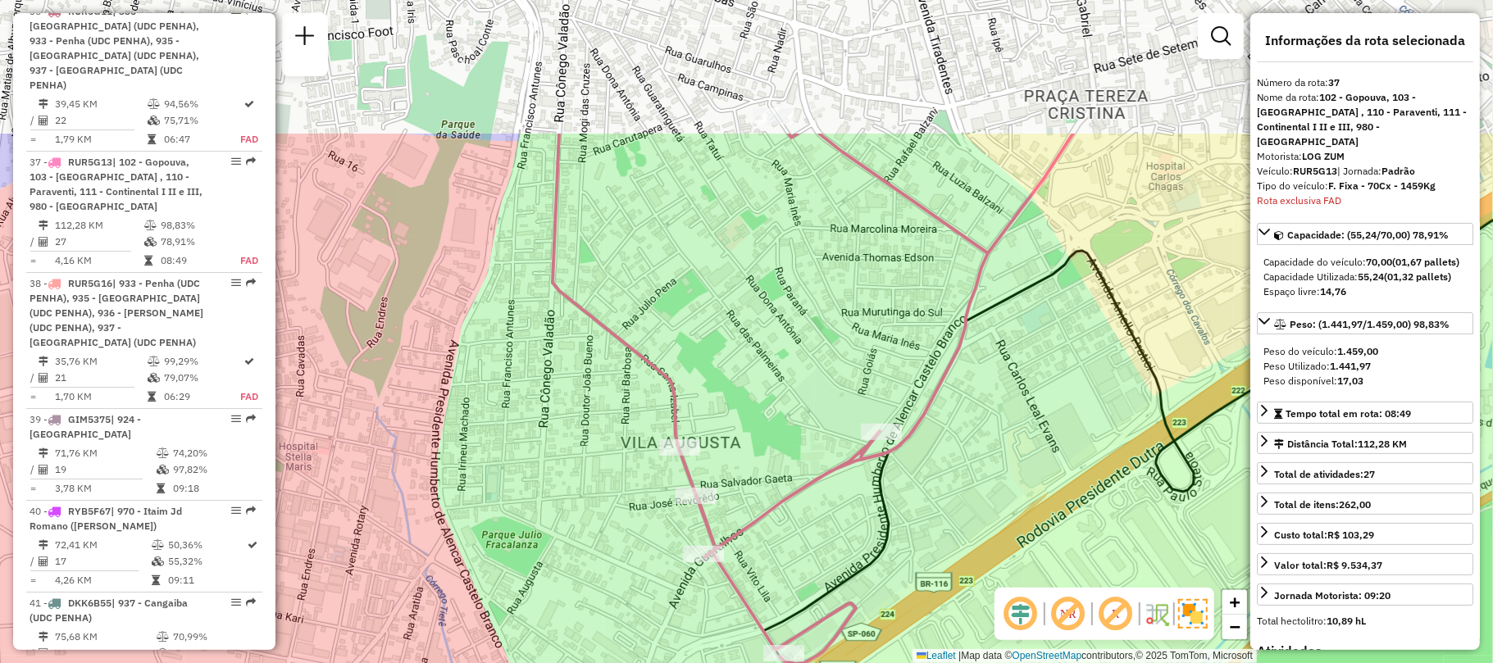
drag, startPoint x: 1041, startPoint y: 275, endPoint x: 954, endPoint y: 484, distance: 225.6
click at [954, 484] on div "Janela de atendimento Grade de atendimento Capacidade Transportadoras Veículos …" at bounding box center [746, 331] width 1493 height 663
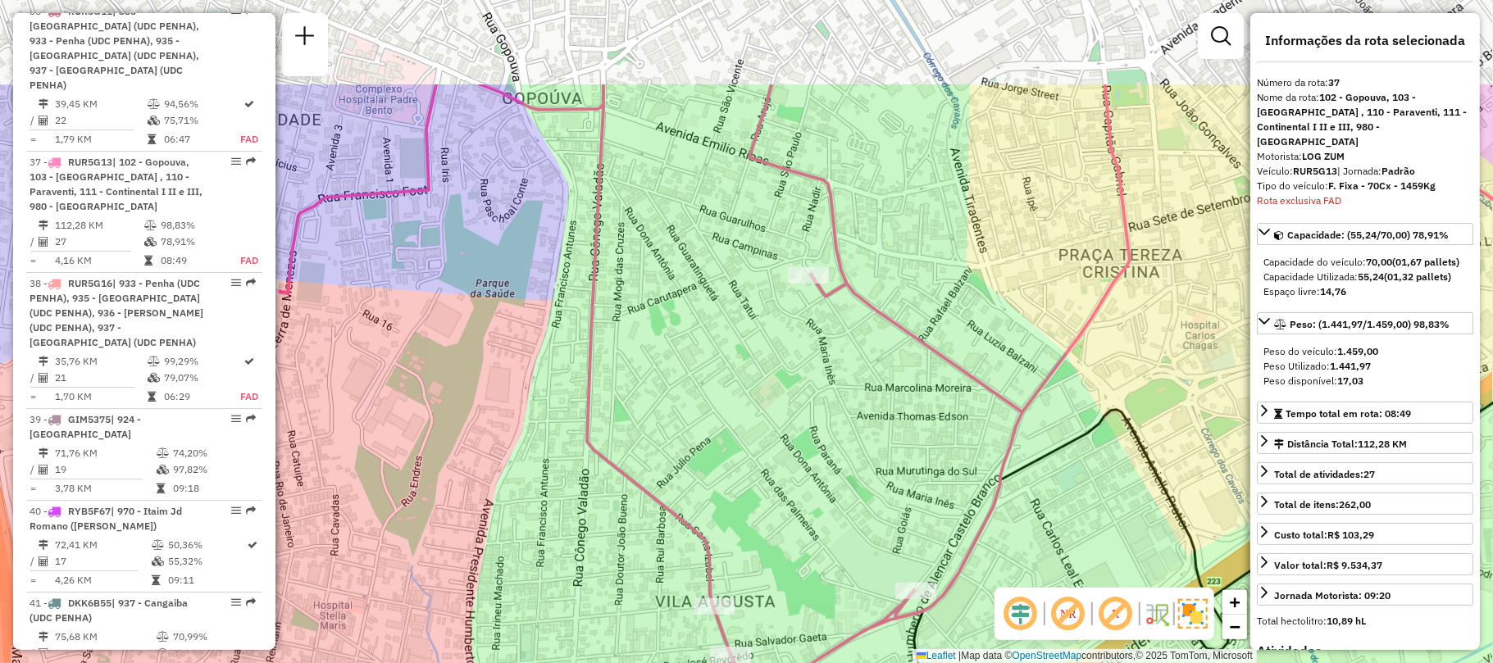
drag, startPoint x: 873, startPoint y: 282, endPoint x: 899, endPoint y: 377, distance: 98.7
click at [908, 384] on div "Janela de atendimento Grade de atendimento Capacidade Transportadoras Veículos …" at bounding box center [746, 331] width 1493 height 663
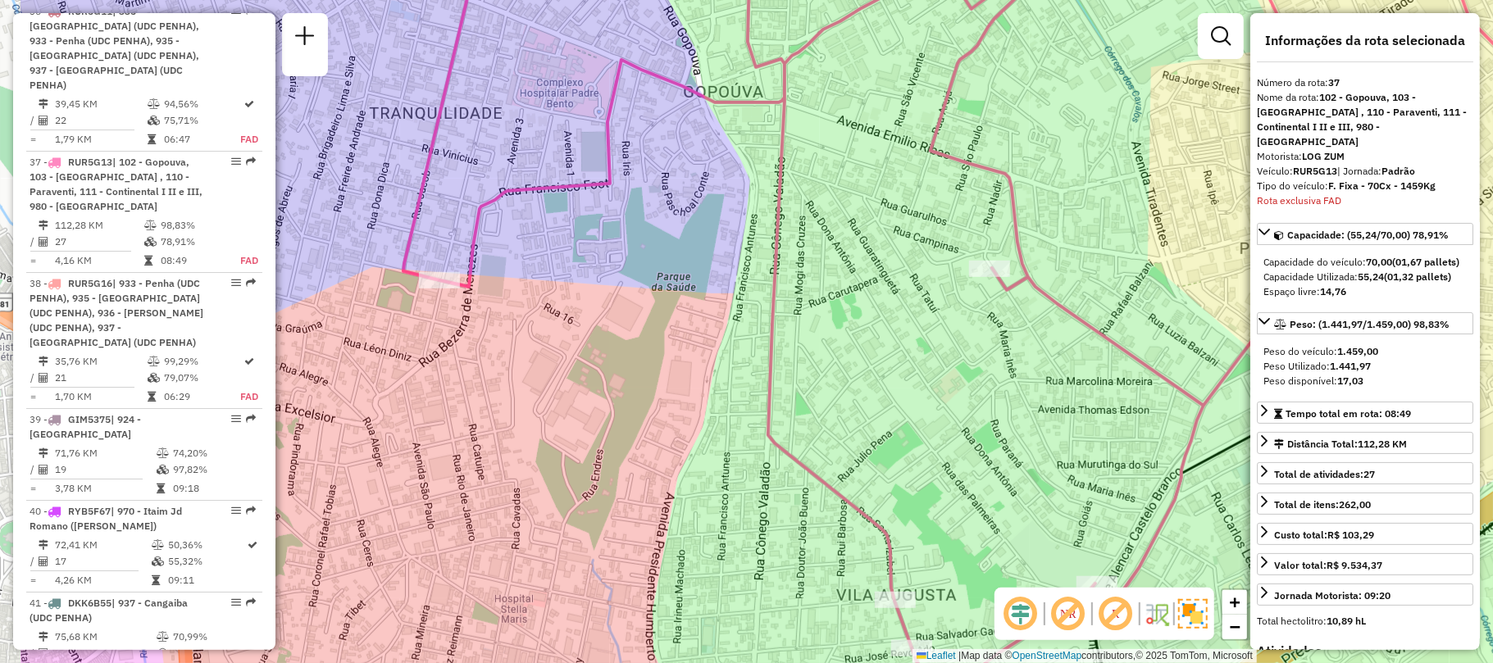
drag, startPoint x: 824, startPoint y: 353, endPoint x: 942, endPoint y: 339, distance: 118.9
click at [942, 339] on div "Janela de atendimento Grade de atendimento Capacidade Transportadoras Veículos …" at bounding box center [746, 331] width 1493 height 663
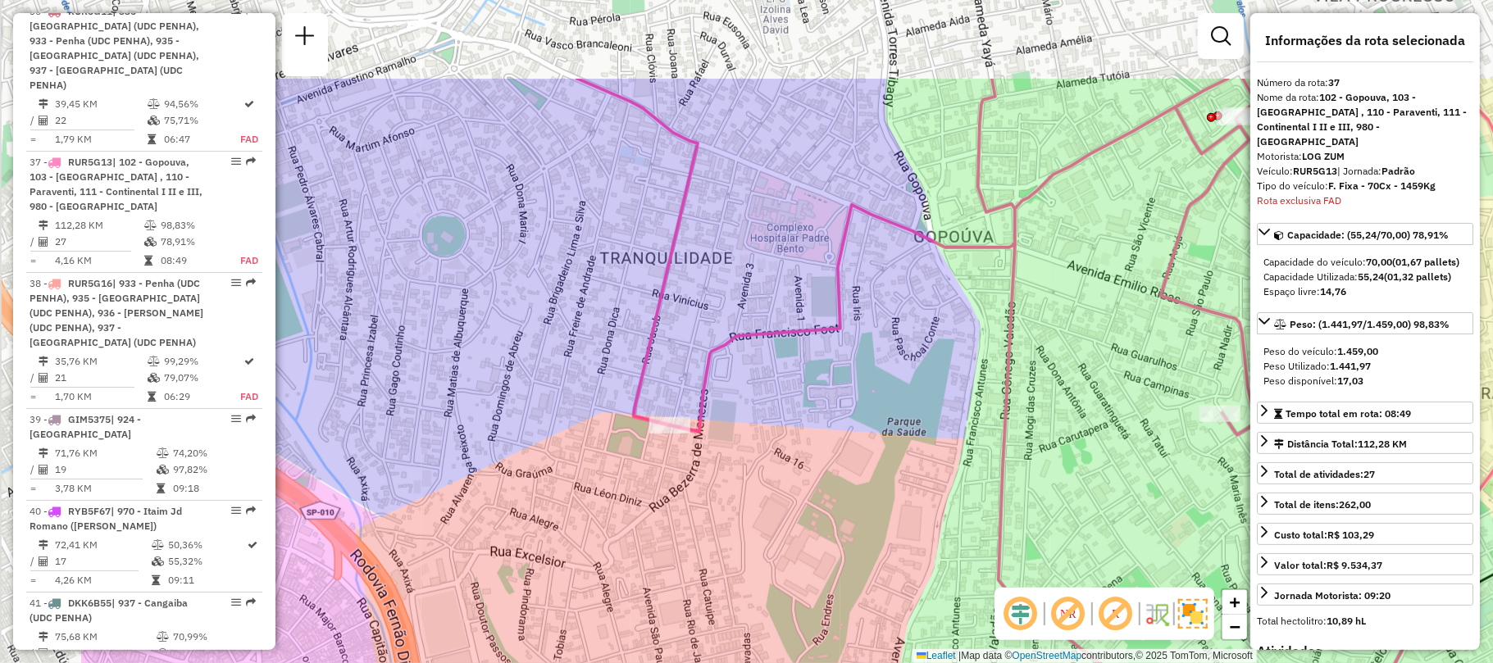
drag, startPoint x: 794, startPoint y: 263, endPoint x: 1027, endPoint y: 408, distance: 274.4
click at [1027, 408] on div "Janela de atendimento Grade de atendimento Capacidade Transportadoras Veículos …" at bounding box center [746, 331] width 1493 height 663
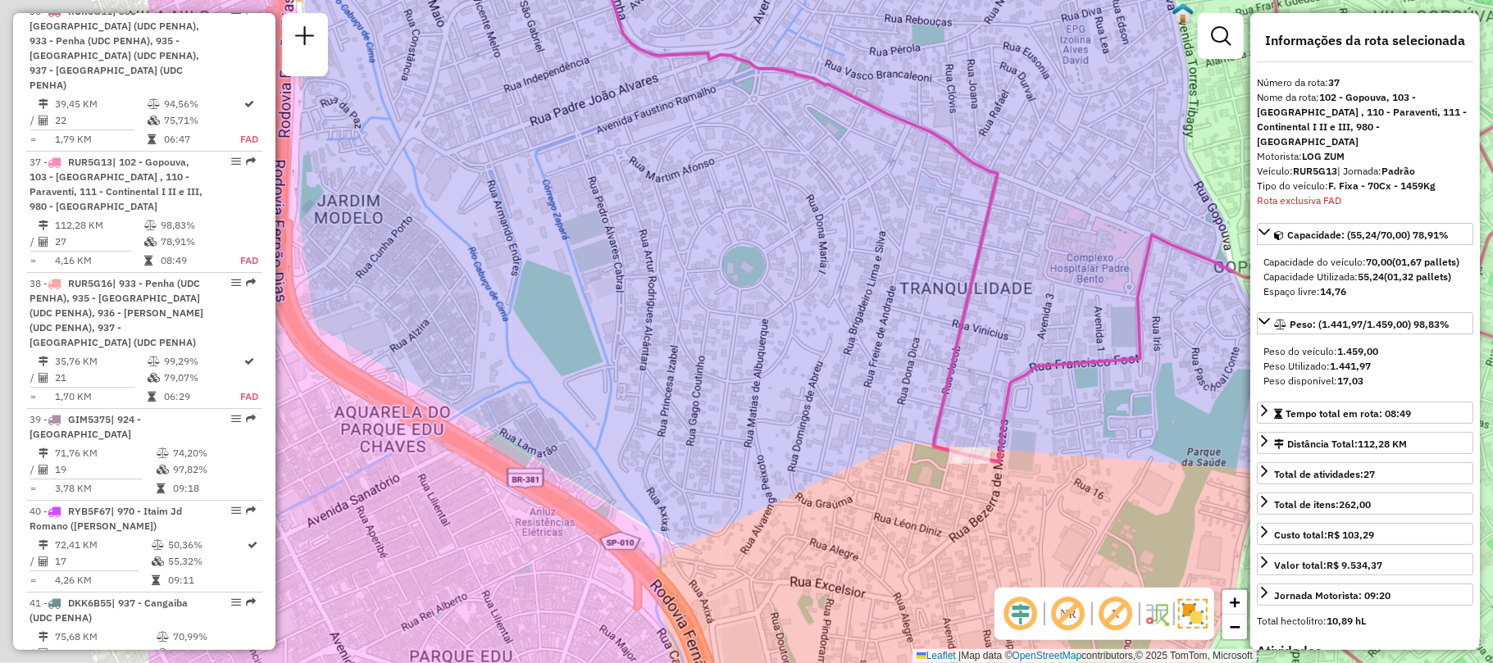
drag, startPoint x: 539, startPoint y: 335, endPoint x: 836, endPoint y: 366, distance: 299.1
click at [836, 366] on div "Janela de atendimento Grade de atendimento Capacidade Transportadoras Veículos …" at bounding box center [746, 331] width 1493 height 663
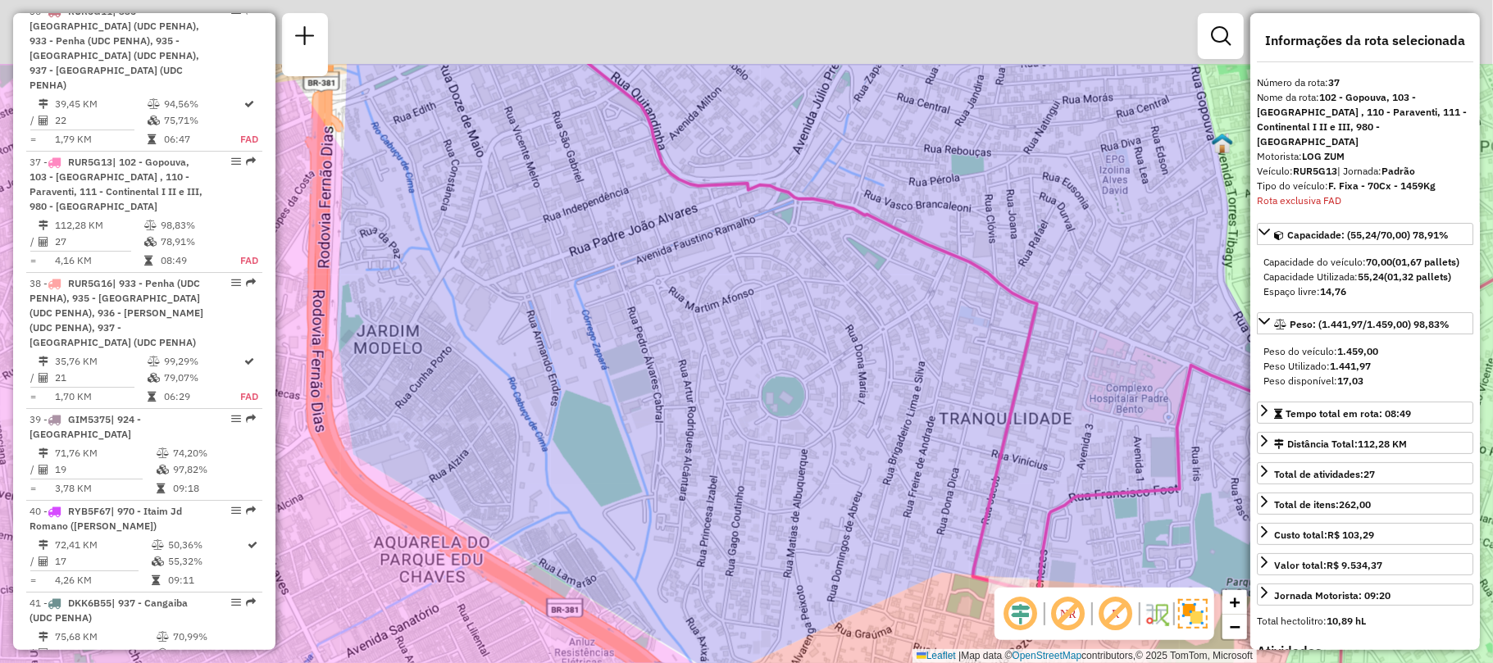
drag, startPoint x: 749, startPoint y: 267, endPoint x: 788, endPoint y: 398, distance: 137.0
click at [788, 398] on div "Janela de atendimento Grade de atendimento Capacidade Transportadoras Veículos …" at bounding box center [746, 331] width 1493 height 663
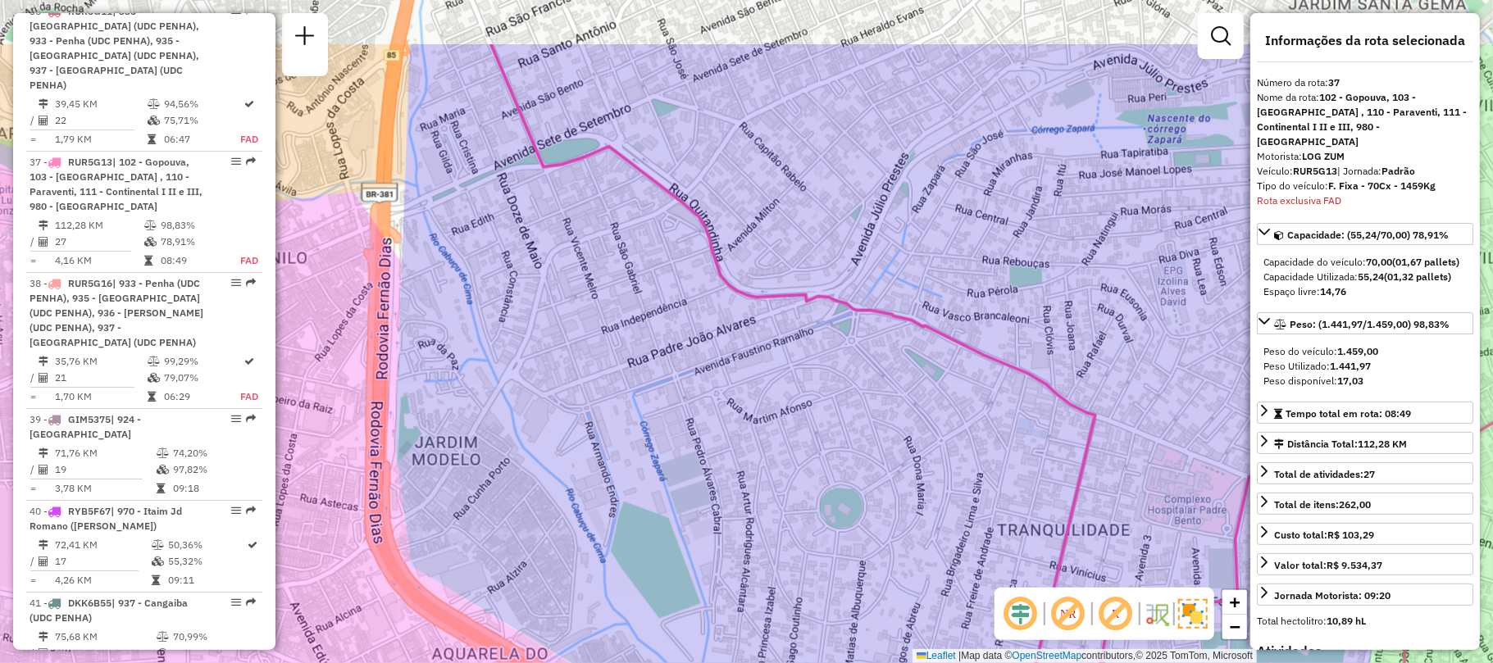
drag, startPoint x: 648, startPoint y: 294, endPoint x: 710, endPoint y: 424, distance: 144.5
click at [710, 424] on div "Janela de atendimento Grade de atendimento Capacidade Transportadoras Veículos …" at bounding box center [746, 331] width 1493 height 663
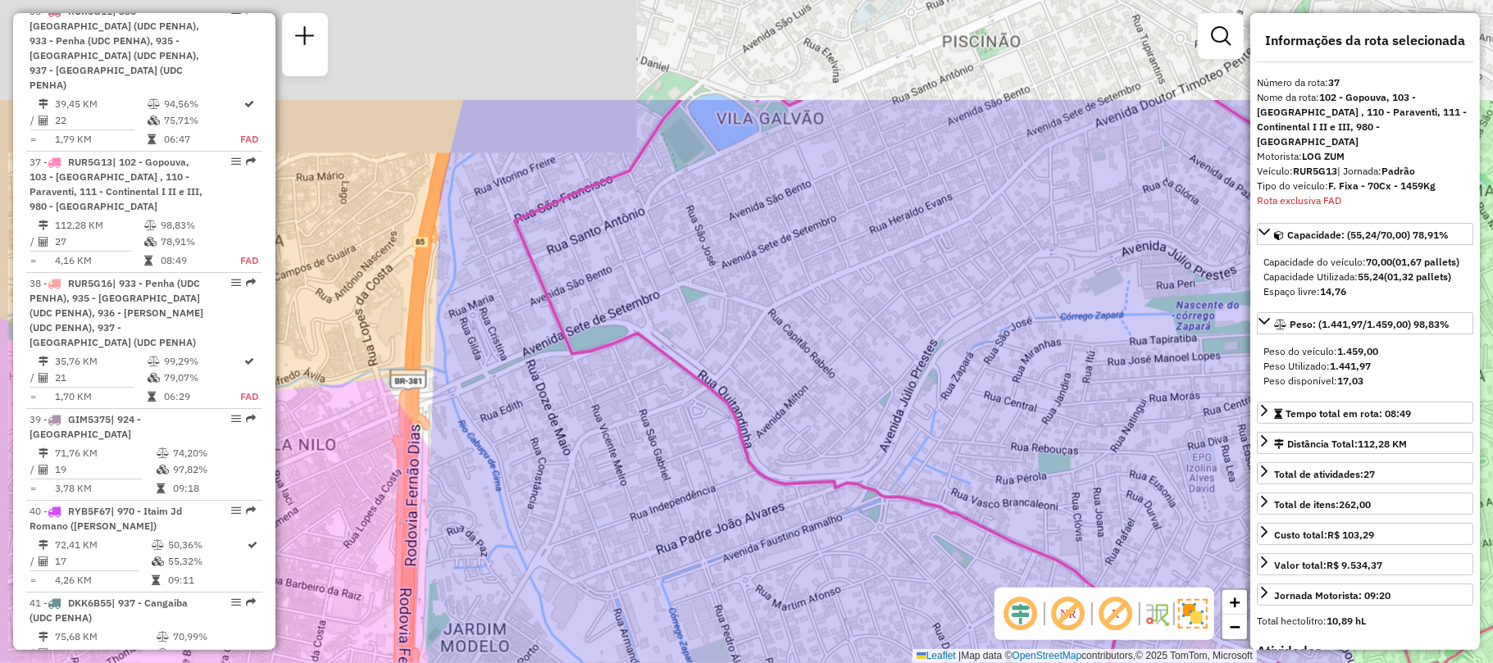
drag, startPoint x: 598, startPoint y: 264, endPoint x: 623, endPoint y: 449, distance: 186.9
click at [623, 449] on div "Janela de atendimento Grade de atendimento Capacidade Transportadoras Veículos …" at bounding box center [746, 331] width 1493 height 663
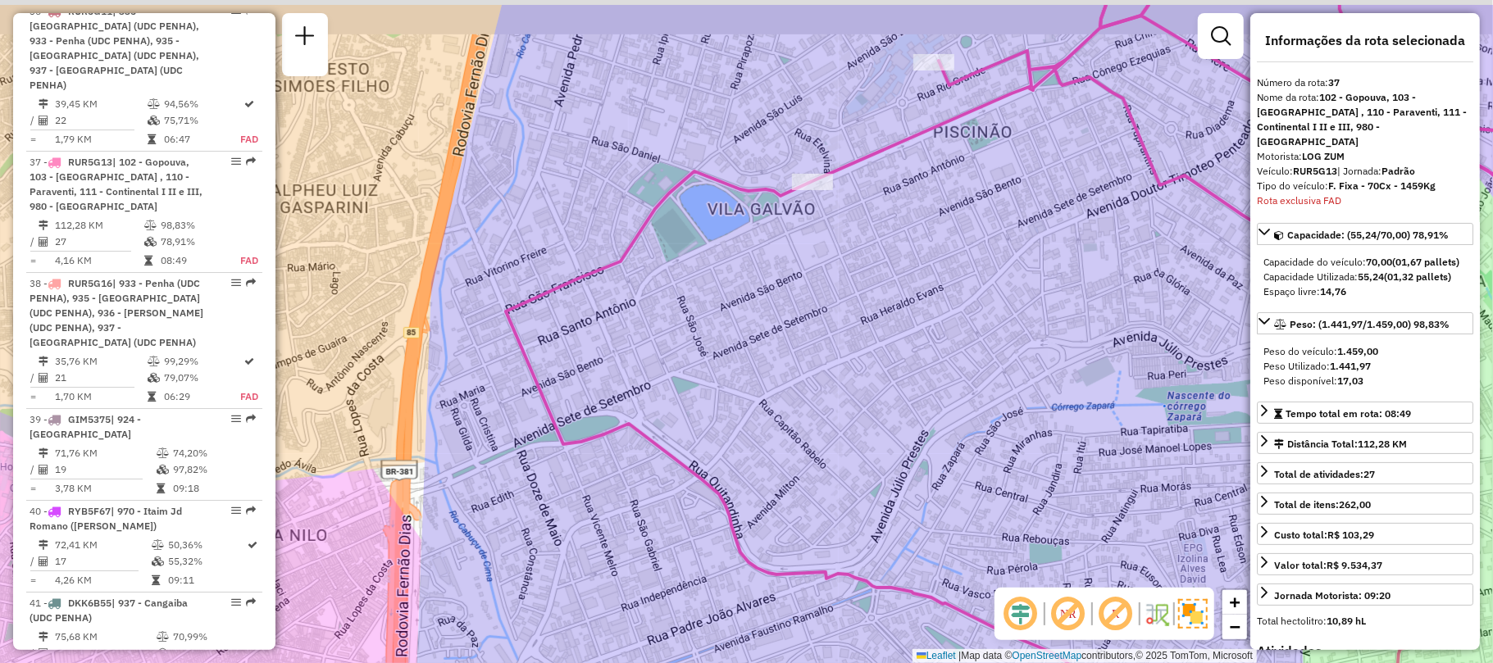
drag, startPoint x: 640, startPoint y: 300, endPoint x: 625, endPoint y: 391, distance: 92.3
click at [625, 391] on div "Janela de atendimento Grade de atendimento Capacidade Transportadoras Veículos …" at bounding box center [746, 331] width 1493 height 663
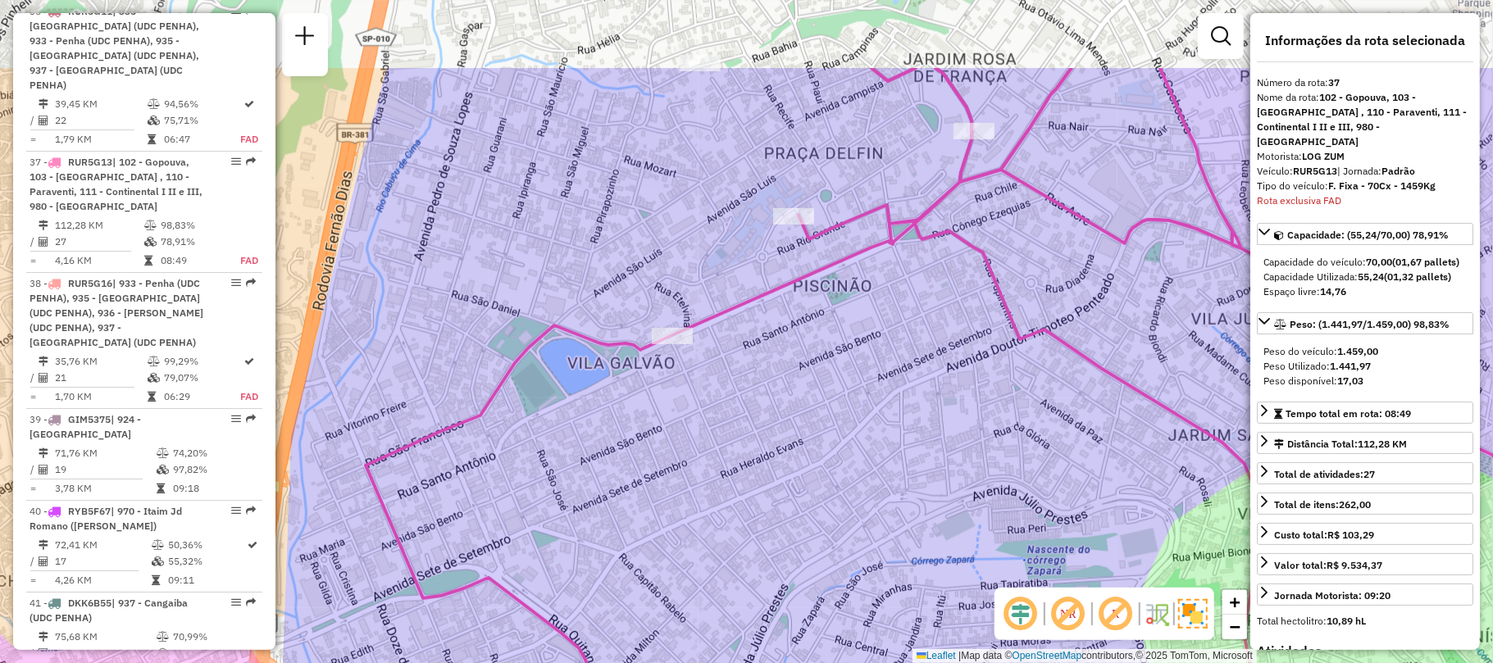
drag, startPoint x: 762, startPoint y: 270, endPoint x: 628, endPoint y: 404, distance: 189.6
click at [628, 404] on div "Janela de atendimento Grade de atendimento Capacidade Transportadoras Veículos …" at bounding box center [746, 331] width 1493 height 663
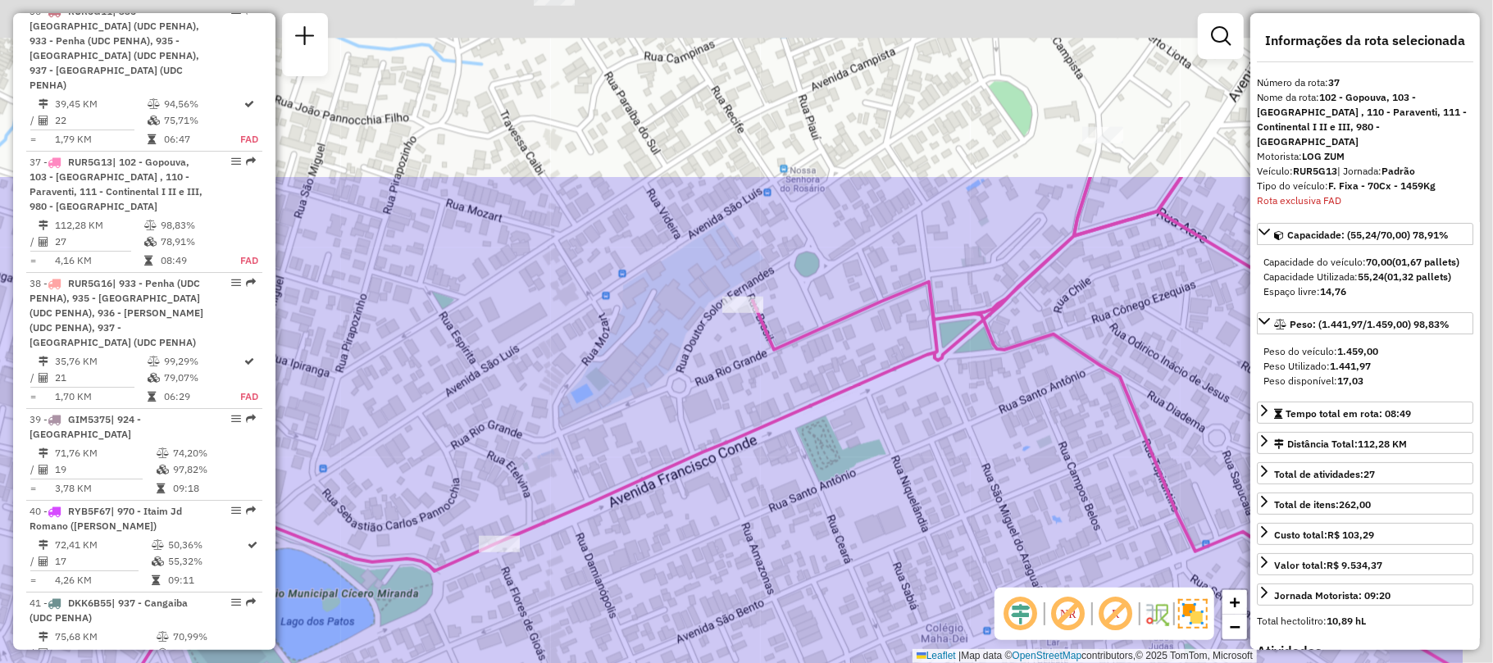
drag, startPoint x: 964, startPoint y: 167, endPoint x: 779, endPoint y: 417, distance: 311.2
click at [779, 417] on icon at bounding box center [674, 575] width 1577 height 796
